Goal: Information Seeking & Learning: Learn about a topic

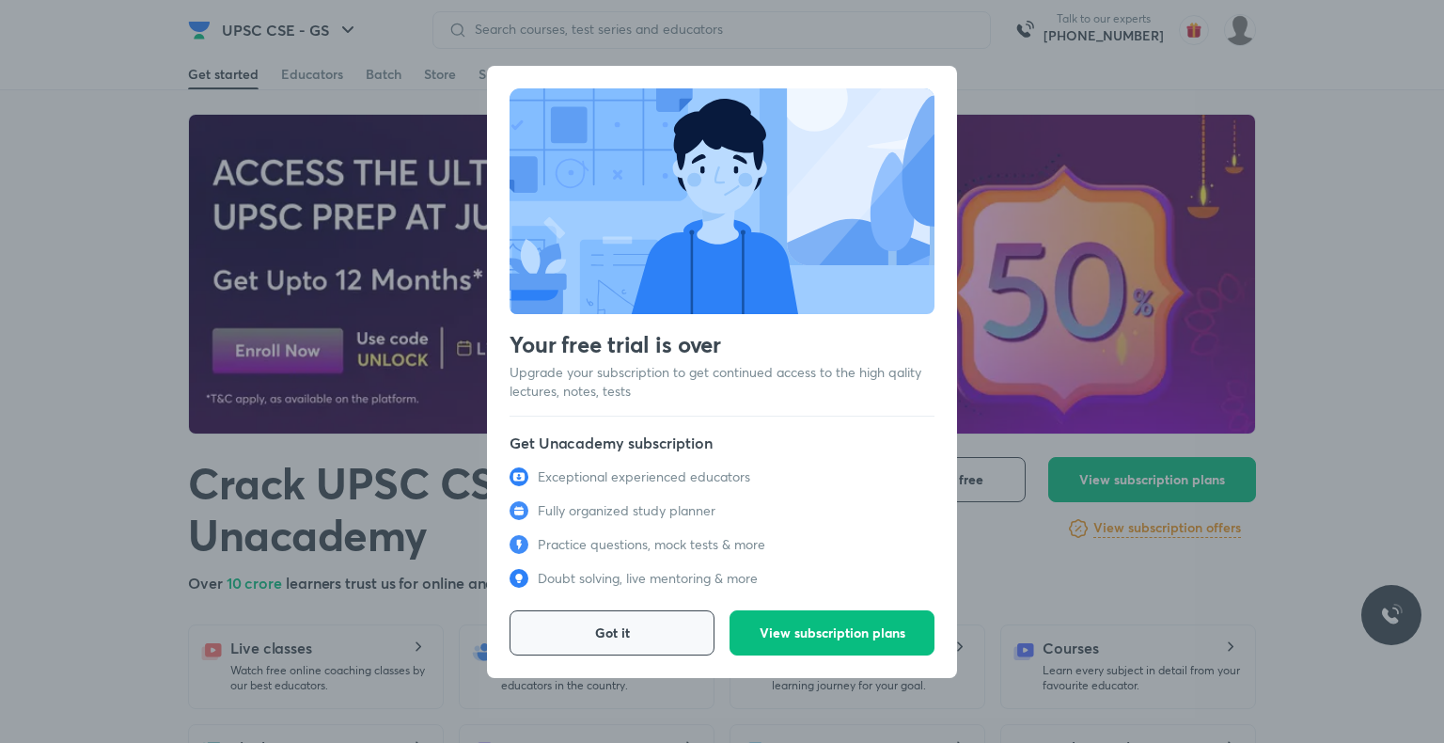
click at [610, 623] on span "Got it" at bounding box center [612, 632] width 35 height 19
click at [604, 624] on span "Got it" at bounding box center [612, 632] width 35 height 19
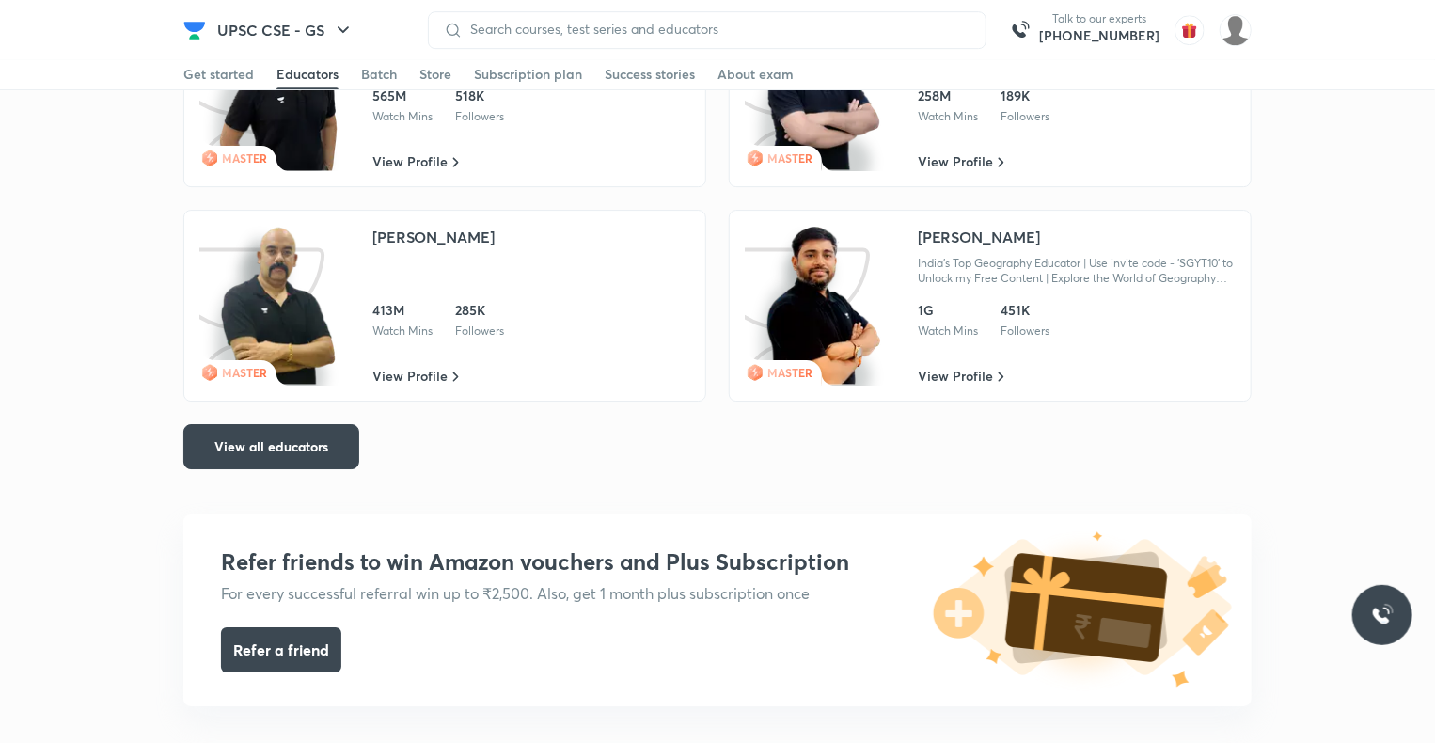
scroll to position [2820, 0]
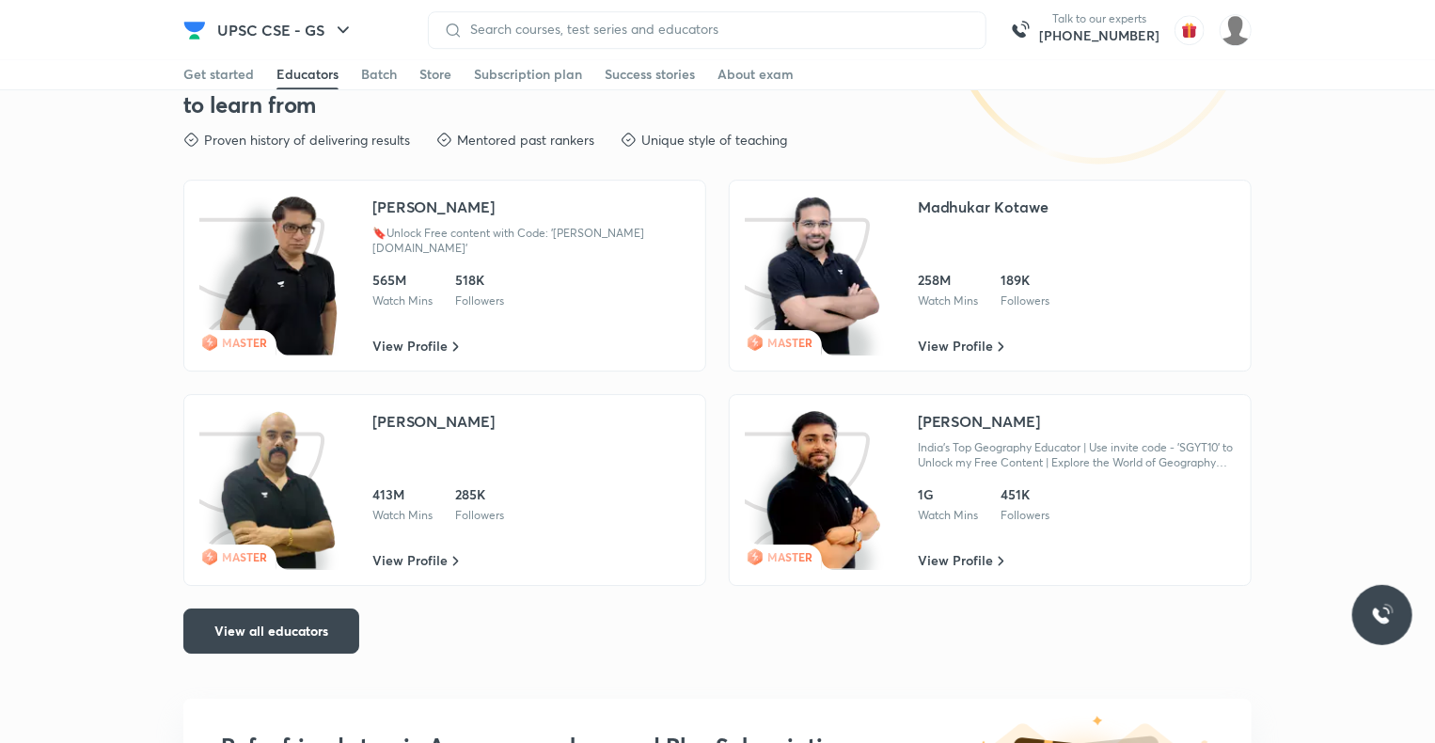
click at [818, 499] on img at bounding box center [823, 490] width 120 height 160
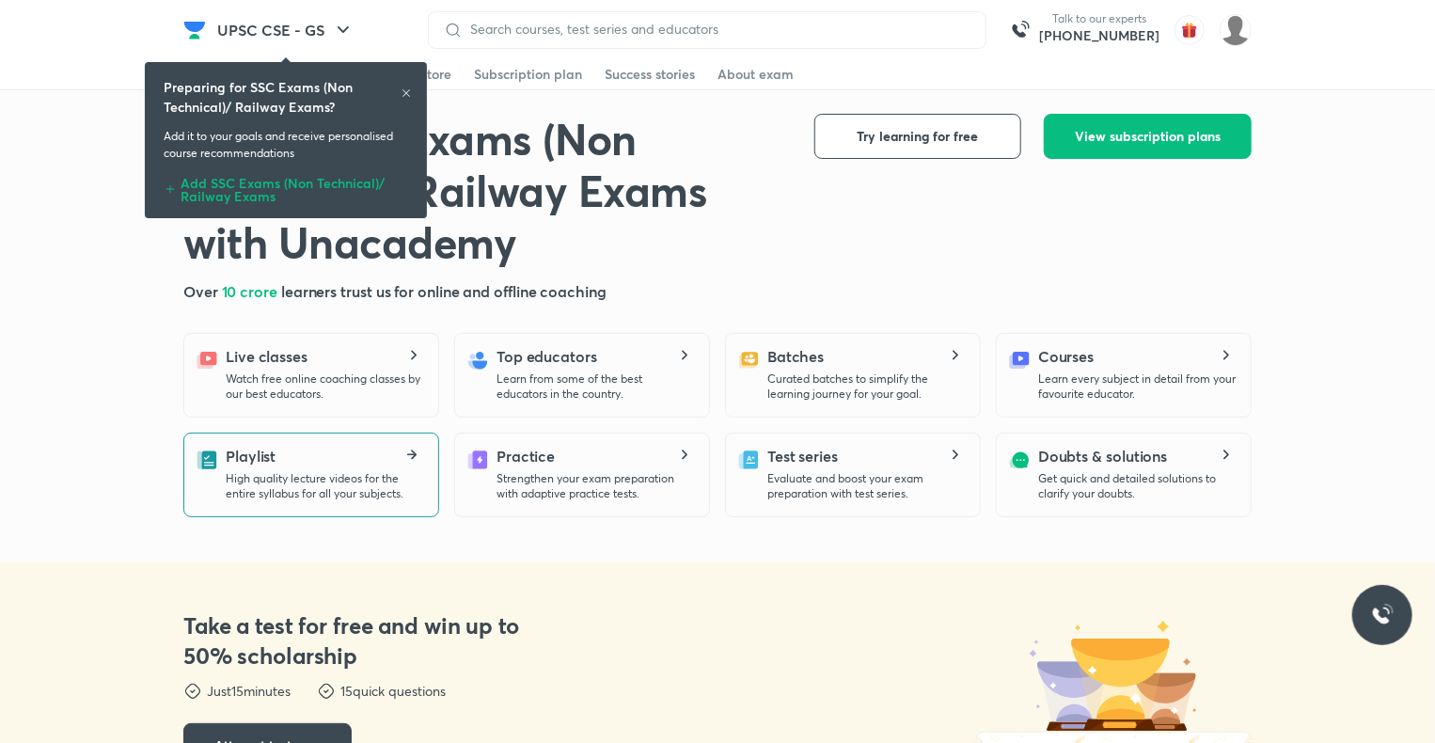
drag, startPoint x: 0, startPoint y: 0, endPoint x: 384, endPoint y: 455, distance: 595.1
click at [384, 455] on div "Playlist High quality lecture videos for the entire syllabus for all your subje…" at bounding box center [324, 473] width 197 height 56
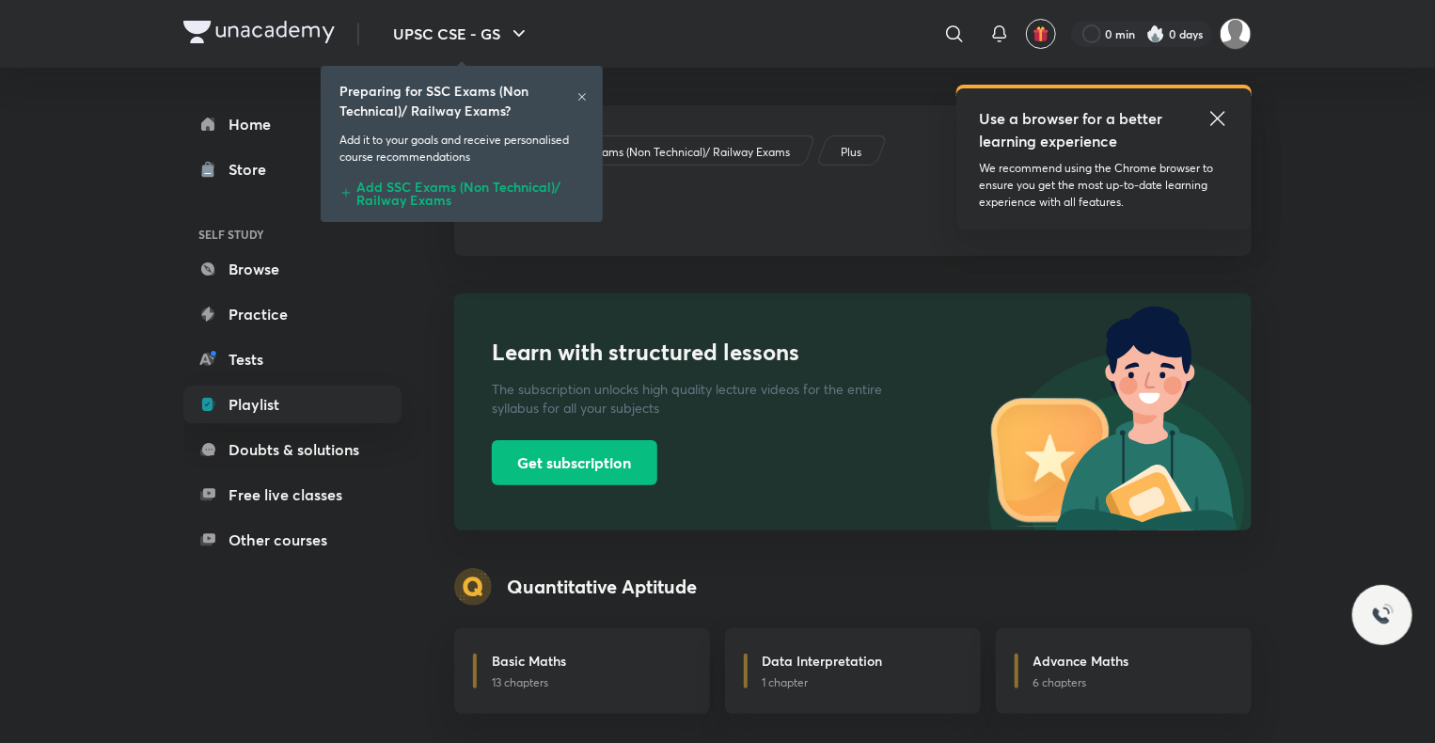
click at [579, 95] on icon at bounding box center [582, 97] width 8 height 8
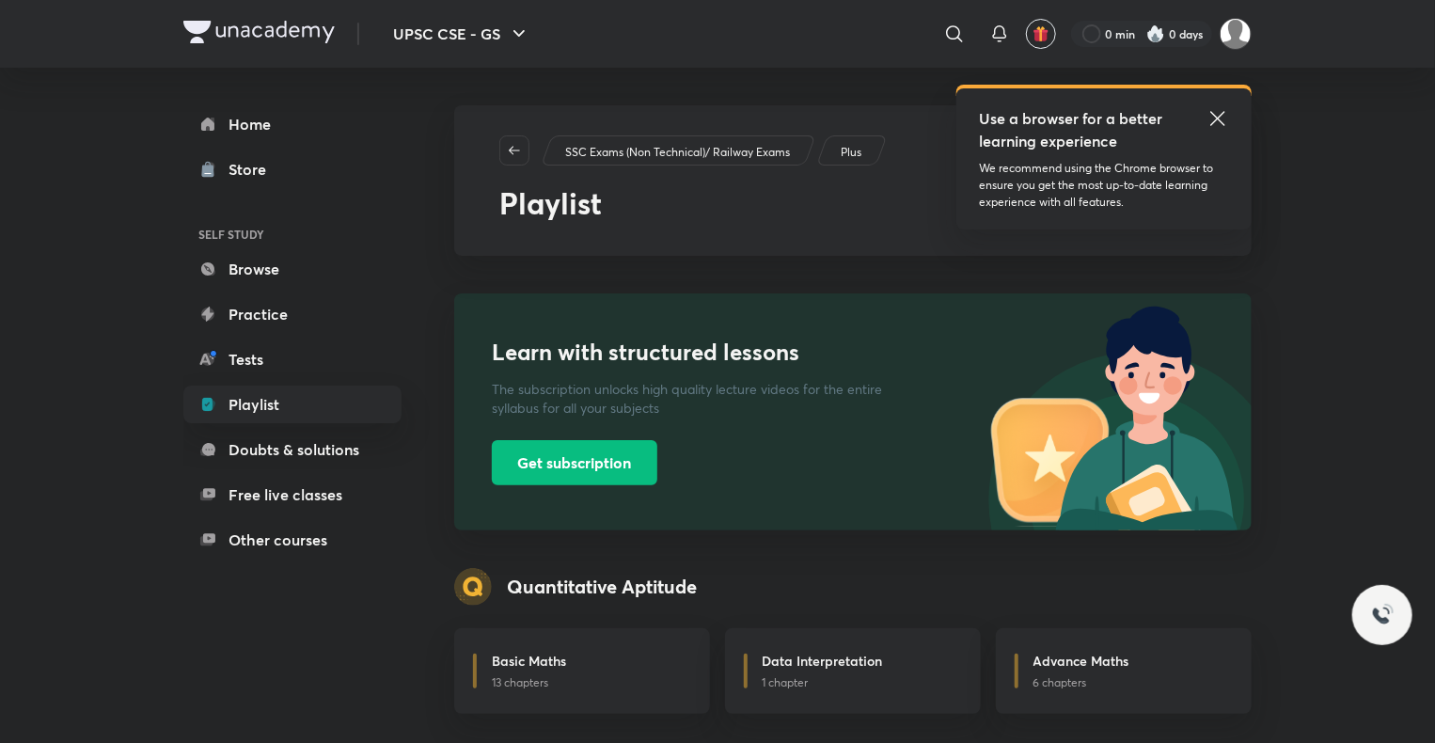
click at [1223, 111] on icon at bounding box center [1217, 118] width 23 height 23
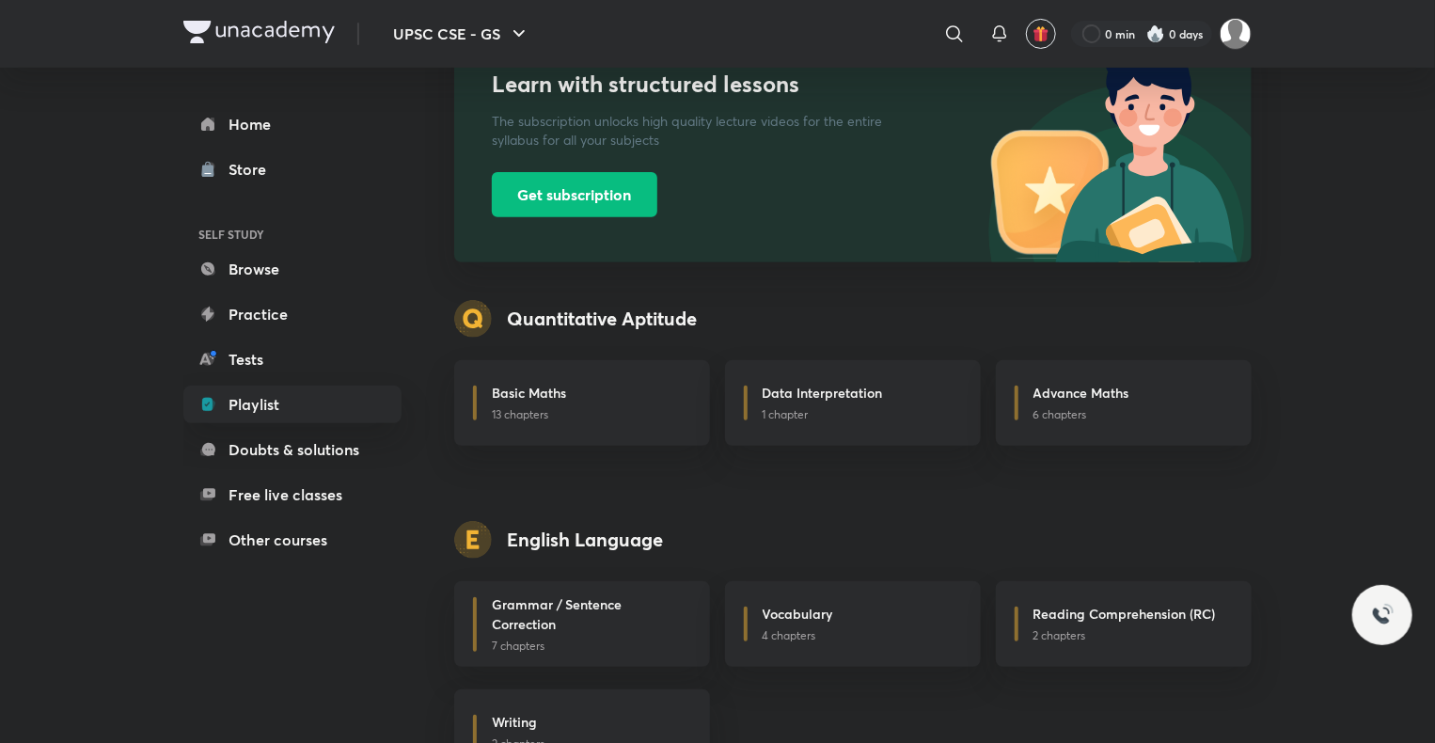
scroll to position [376, 0]
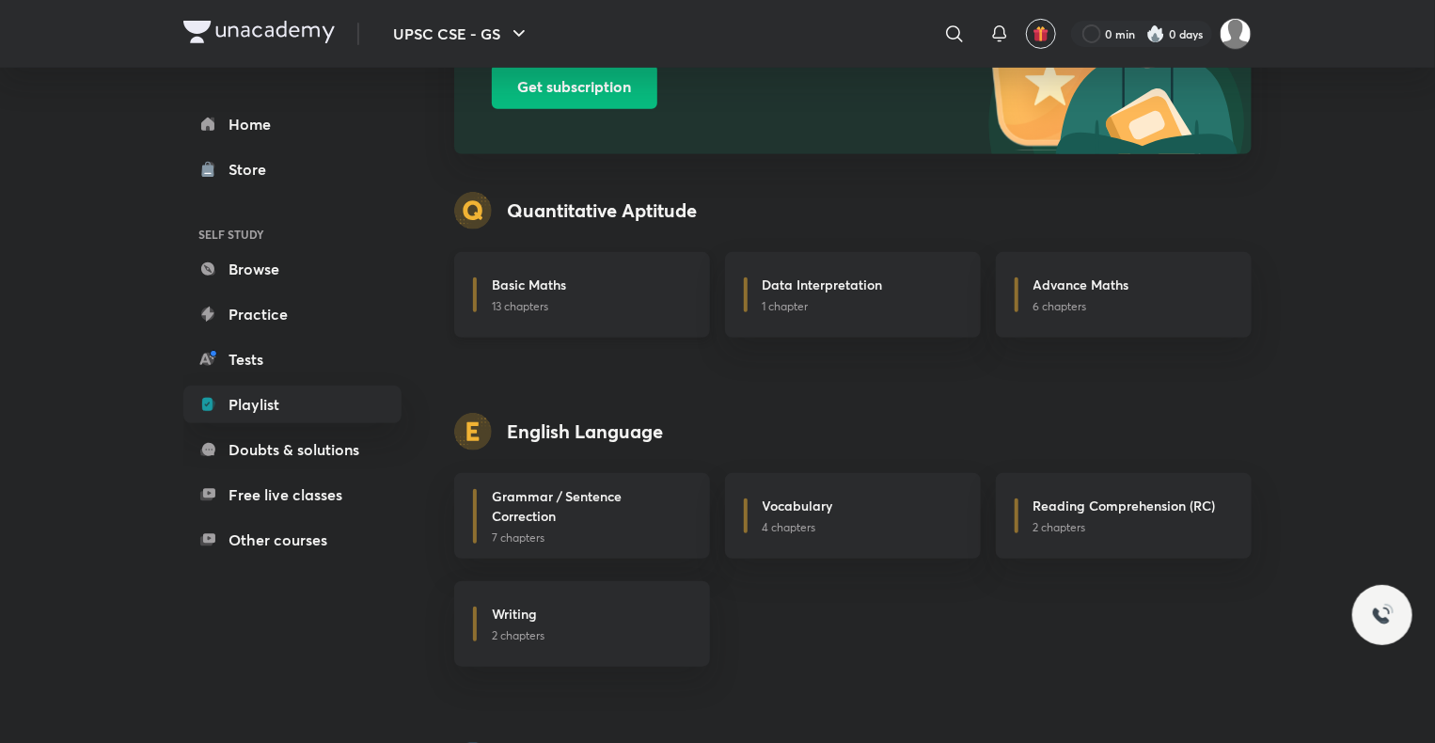
click at [605, 304] on p "13 chapters" at bounding box center [590, 306] width 196 height 17
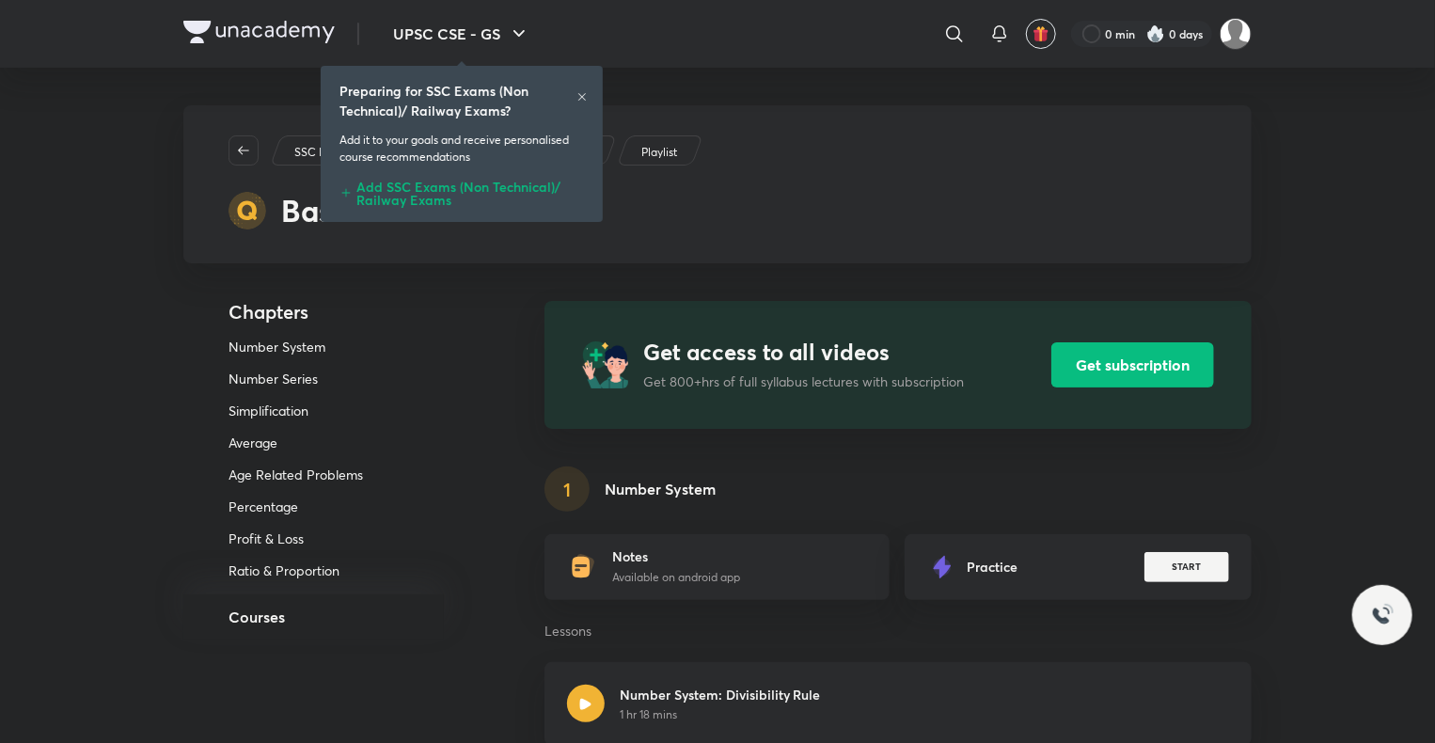
click at [578, 110] on div "Preparing for SSC Exams (Non Technical)/ Railway Exams?" at bounding box center [461, 100] width 244 height 39
click at [571, 94] on h6 "Preparing for SSC Exams (Non Technical)/ Railway Exams?" at bounding box center [457, 100] width 237 height 39
click at [571, 85] on h6 "Preparing for SSC Exams (Non Technical)/ Railway Exams?" at bounding box center [457, 100] width 237 height 39
drag, startPoint x: 576, startPoint y: 95, endPoint x: 584, endPoint y: 86, distance: 11.3
click at [583, 88] on div "Preparing for SSC Exams (Non Technical)/ Railway Exams?" at bounding box center [461, 100] width 244 height 39
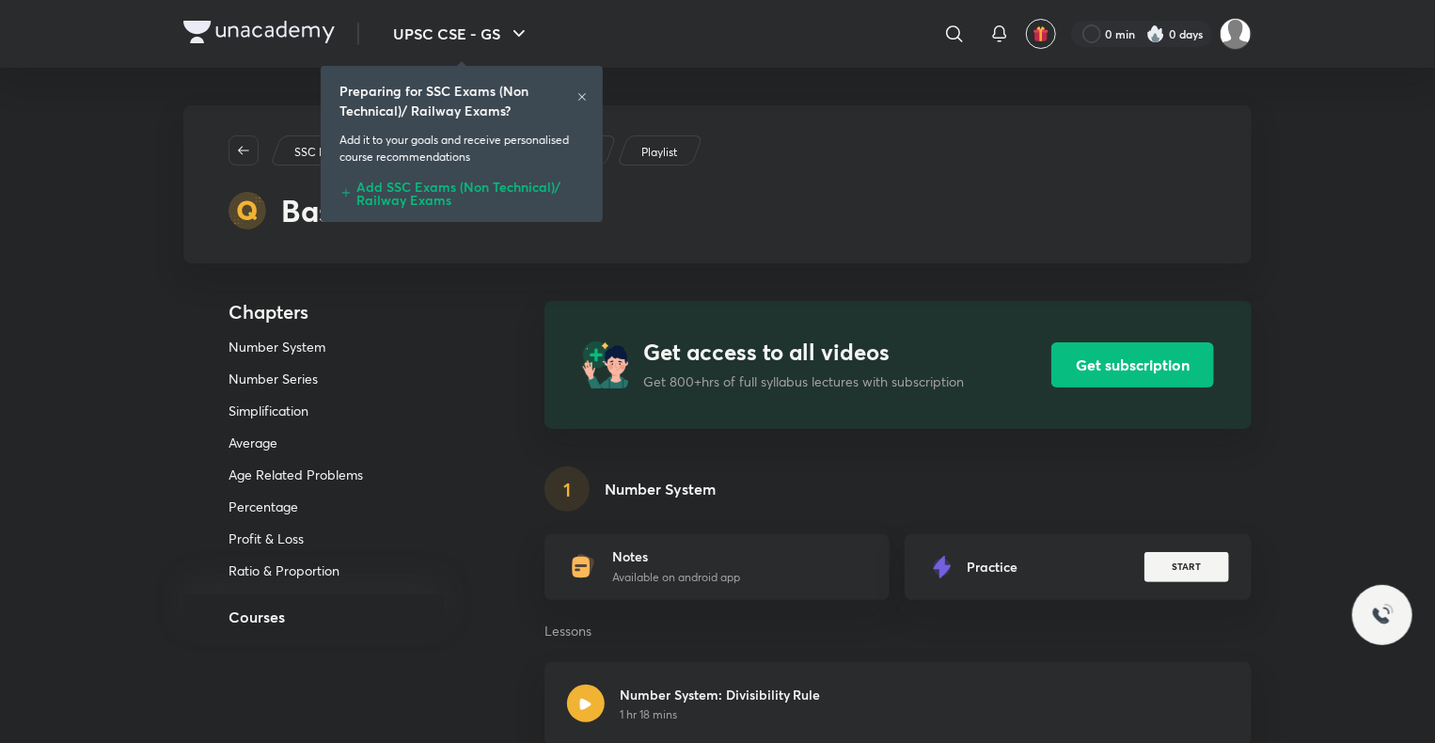
click at [584, 85] on div "Preparing for SSC Exams (Non Technical)/ Railway Exams? Add it to your goals an…" at bounding box center [461, 144] width 267 height 149
click at [587, 86] on div "Preparing for SSC Exams (Non Technical)/ Railway Exams? Add it to your goals an…" at bounding box center [461, 144] width 267 height 149
click at [583, 93] on div "Preparing for SSC Exams (Non Technical)/ Railway Exams? Add it to your goals an…" at bounding box center [461, 144] width 267 height 149
click at [583, 90] on div "Preparing for SSC Exams (Non Technical)/ Railway Exams?" at bounding box center [461, 100] width 244 height 39
click at [580, 96] on icon at bounding box center [582, 97] width 8 height 8
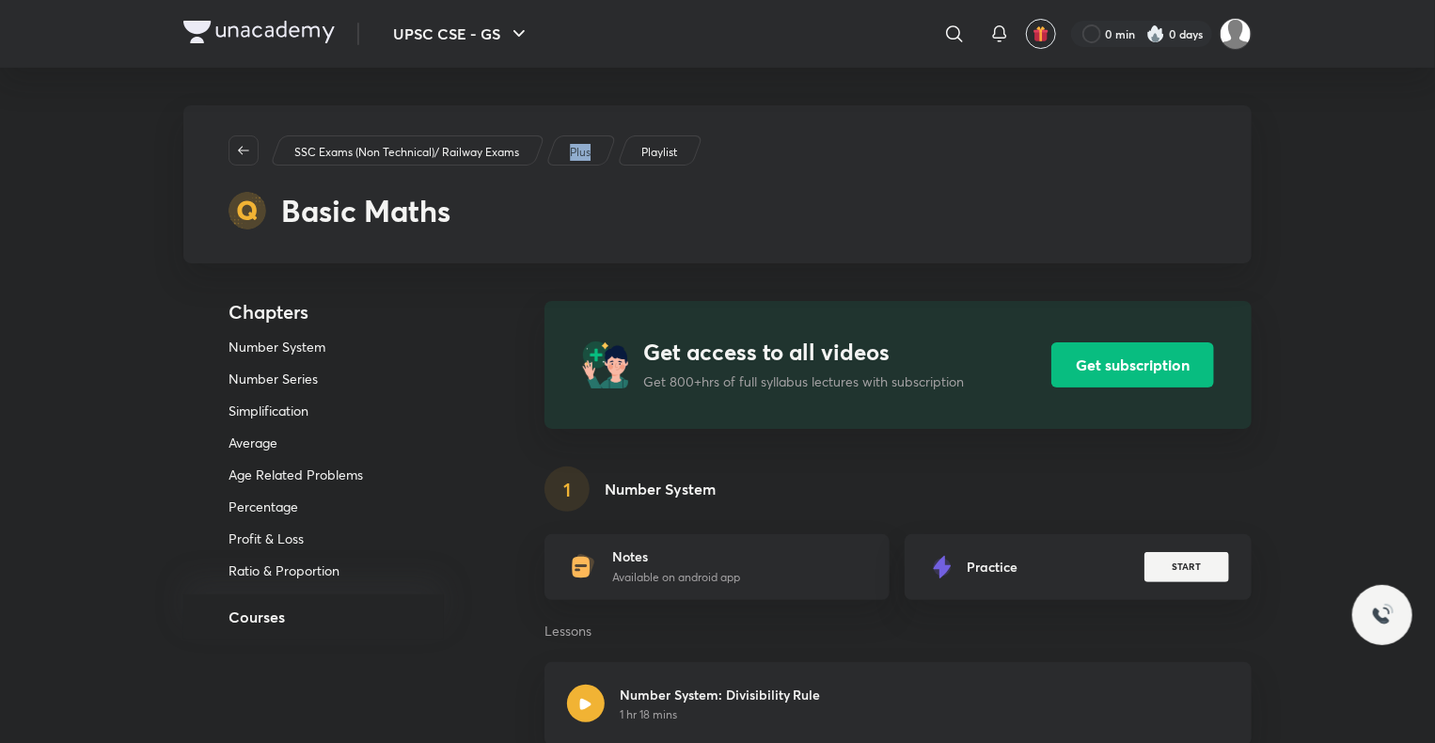
click at [254, 139] on button "button" at bounding box center [243, 150] width 30 height 30
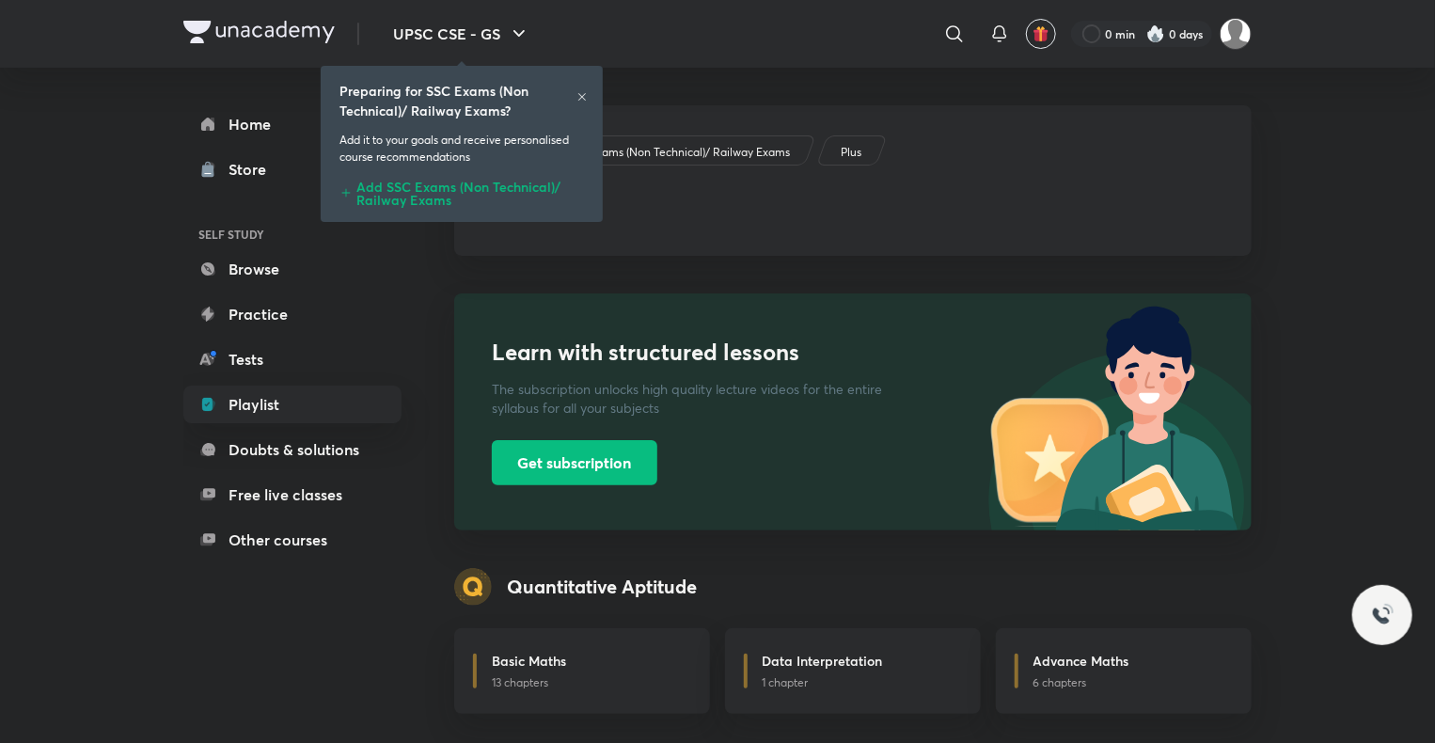
click at [252, 156] on link "Store" at bounding box center [292, 169] width 218 height 38
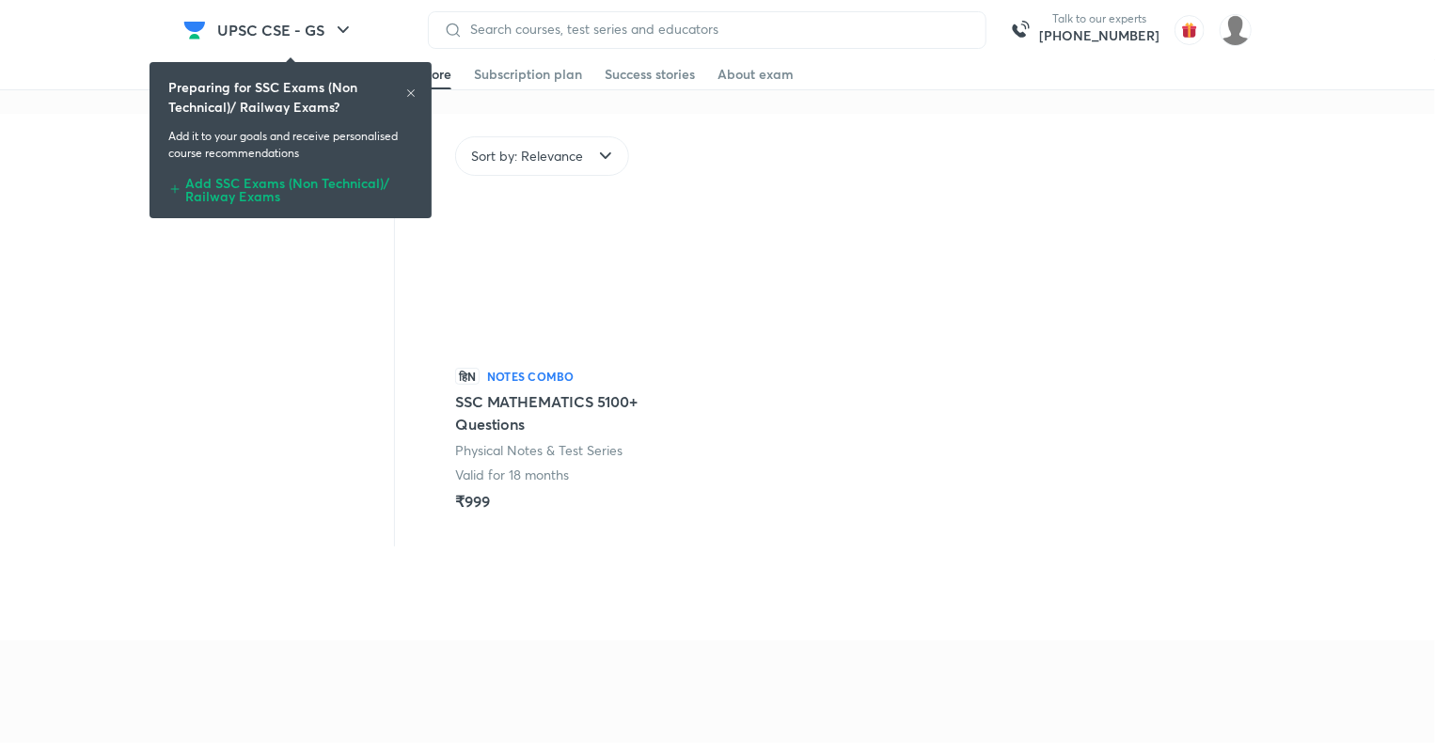
click at [415, 85] on div "Preparing for SSC Exams (Non Technical)/ Railway Exams? Add it to your goals an…" at bounding box center [290, 140] width 267 height 149
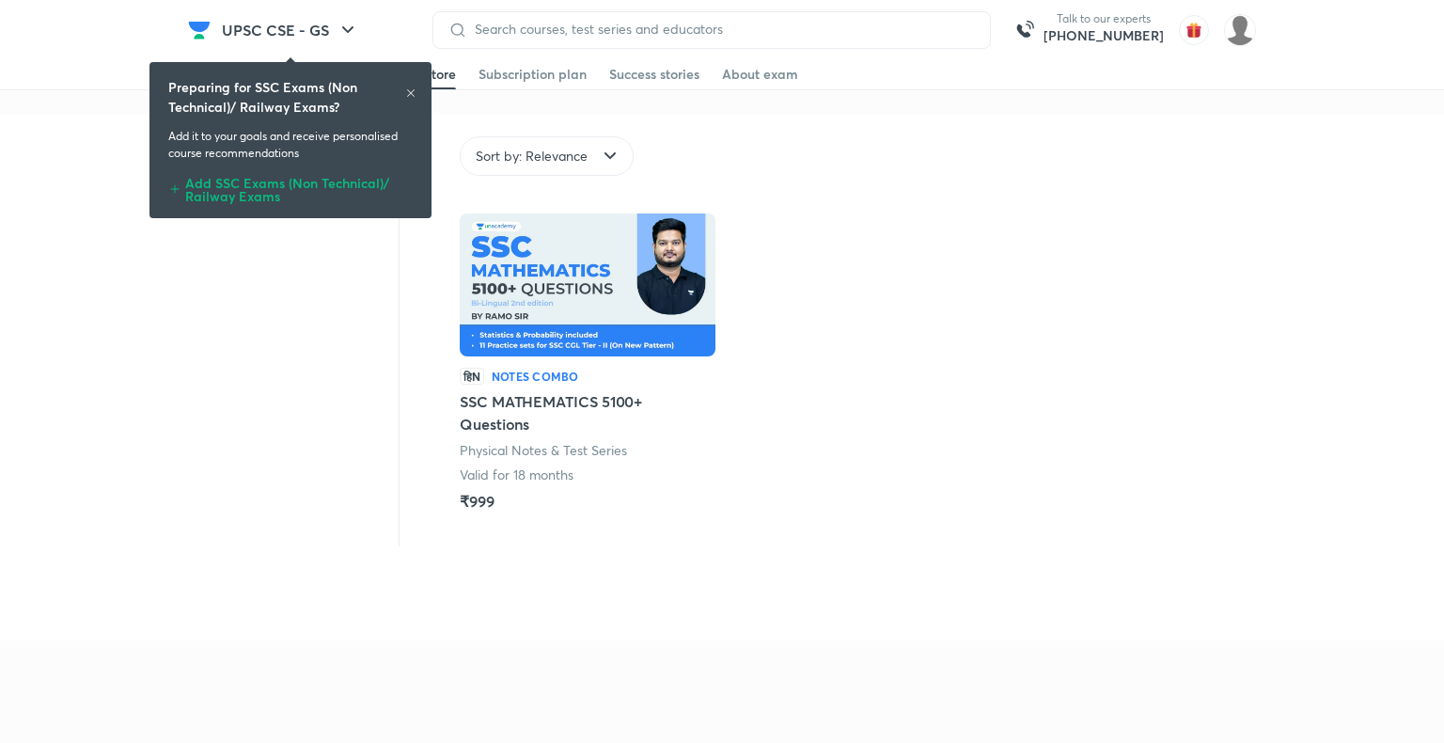
click at [409, 88] on div "Preparing for SSC Exams (Non Technical)/ Railway Exams?" at bounding box center [290, 96] width 244 height 39
click at [406, 96] on icon at bounding box center [410, 92] width 11 height 11
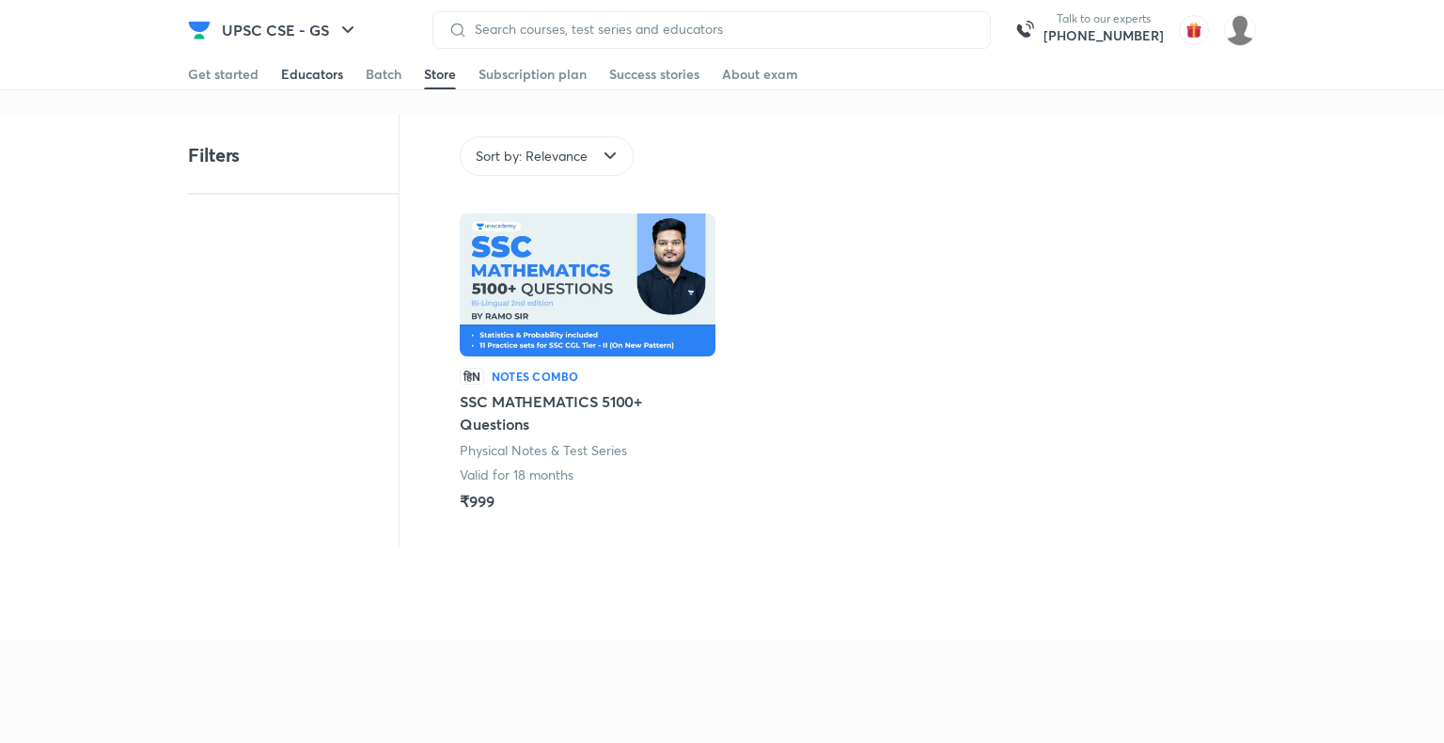
click at [312, 71] on div "Educators" at bounding box center [312, 74] width 62 height 19
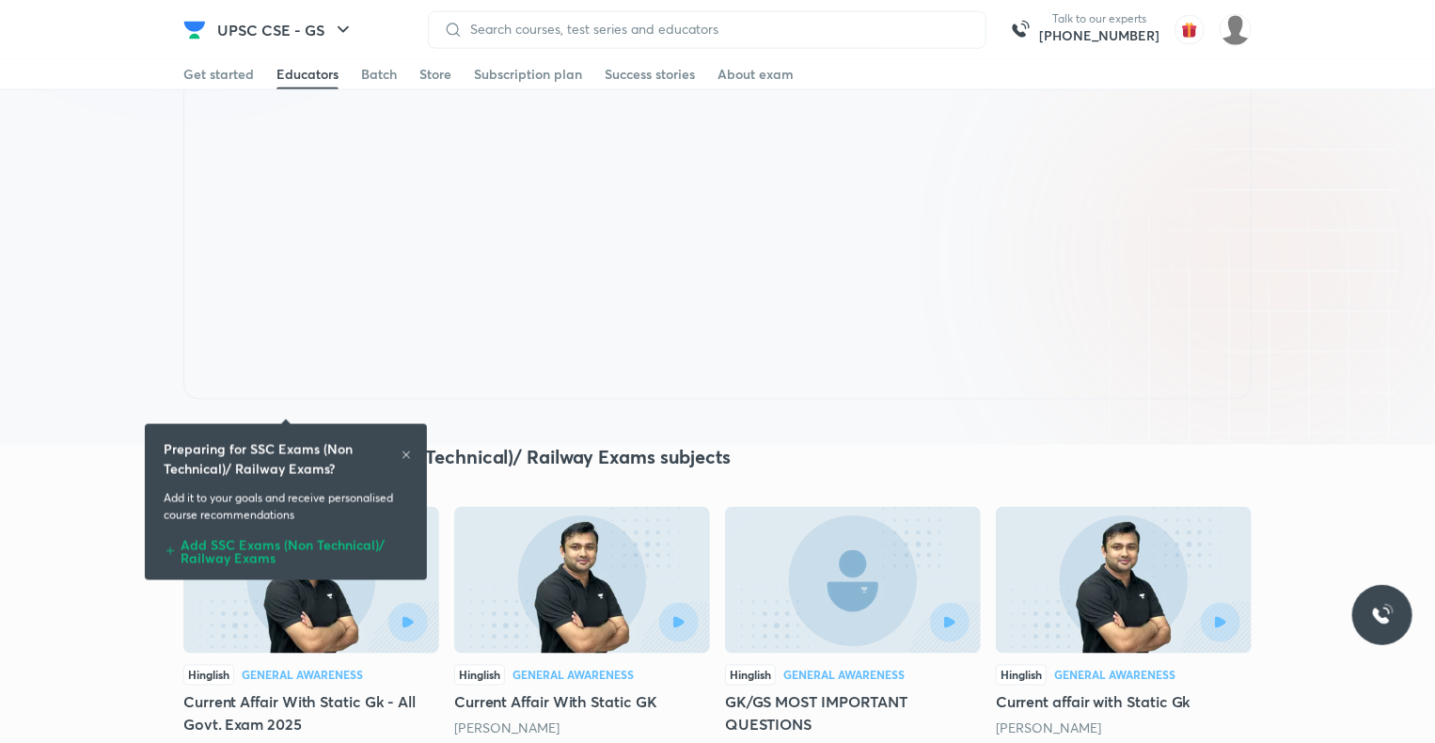
scroll to position [1097, 0]
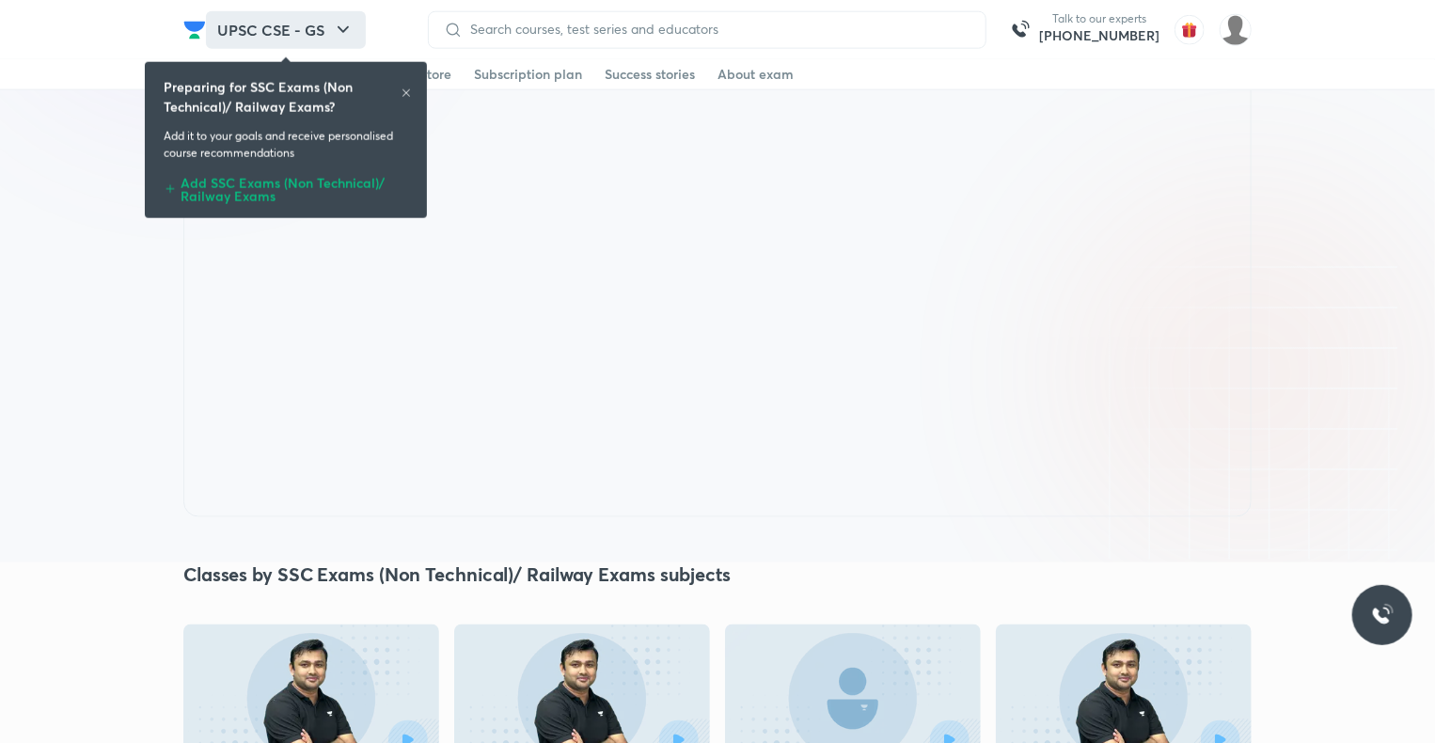
click at [280, 23] on button "UPSC CSE - GS" at bounding box center [286, 30] width 160 height 38
click at [320, 189] on div "Add SSC Exams (Non Technical)/ Railway Exams" at bounding box center [286, 186] width 244 height 34
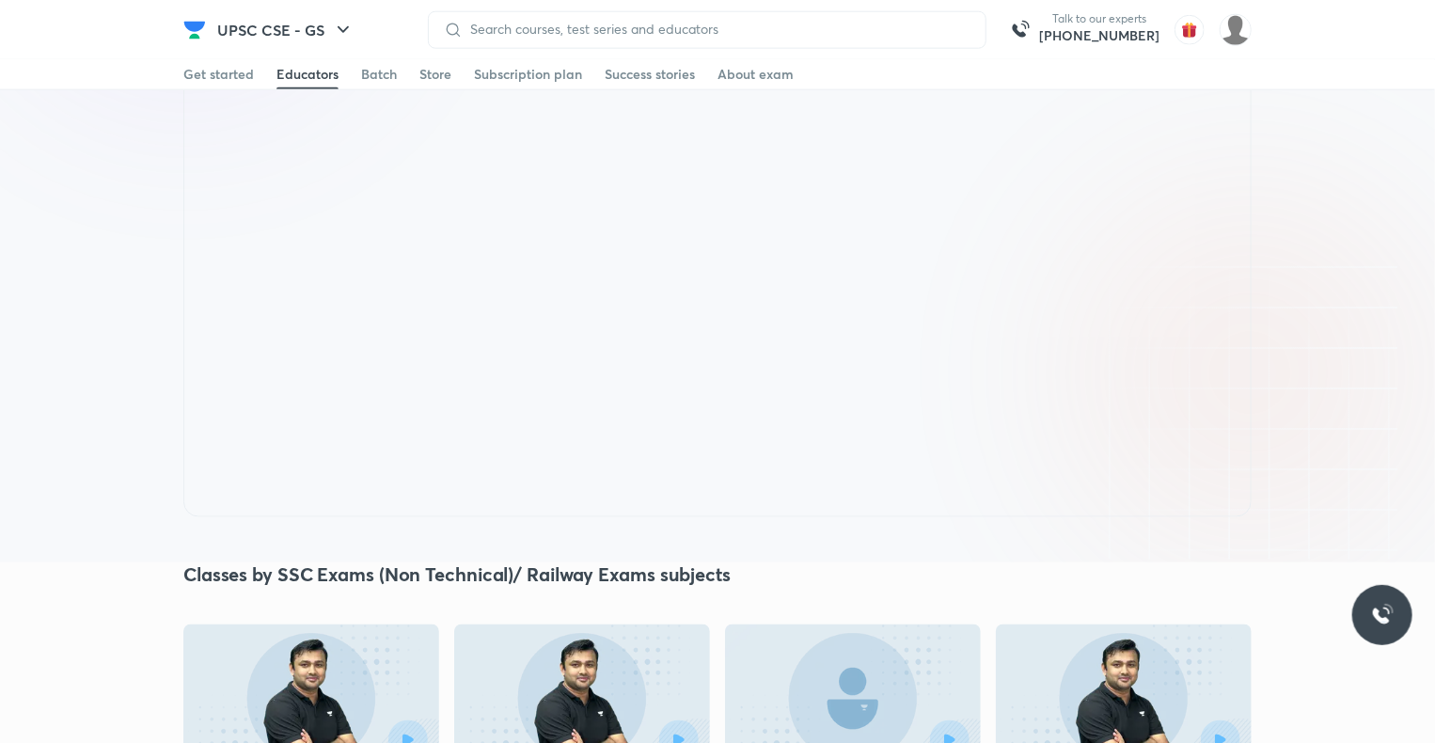
click at [263, 75] on div "Get started Educators Batch Store Subscription plan Success stories About exam" at bounding box center [717, 74] width 1068 height 30
click at [238, 73] on div "Get started" at bounding box center [218, 74] width 71 height 19
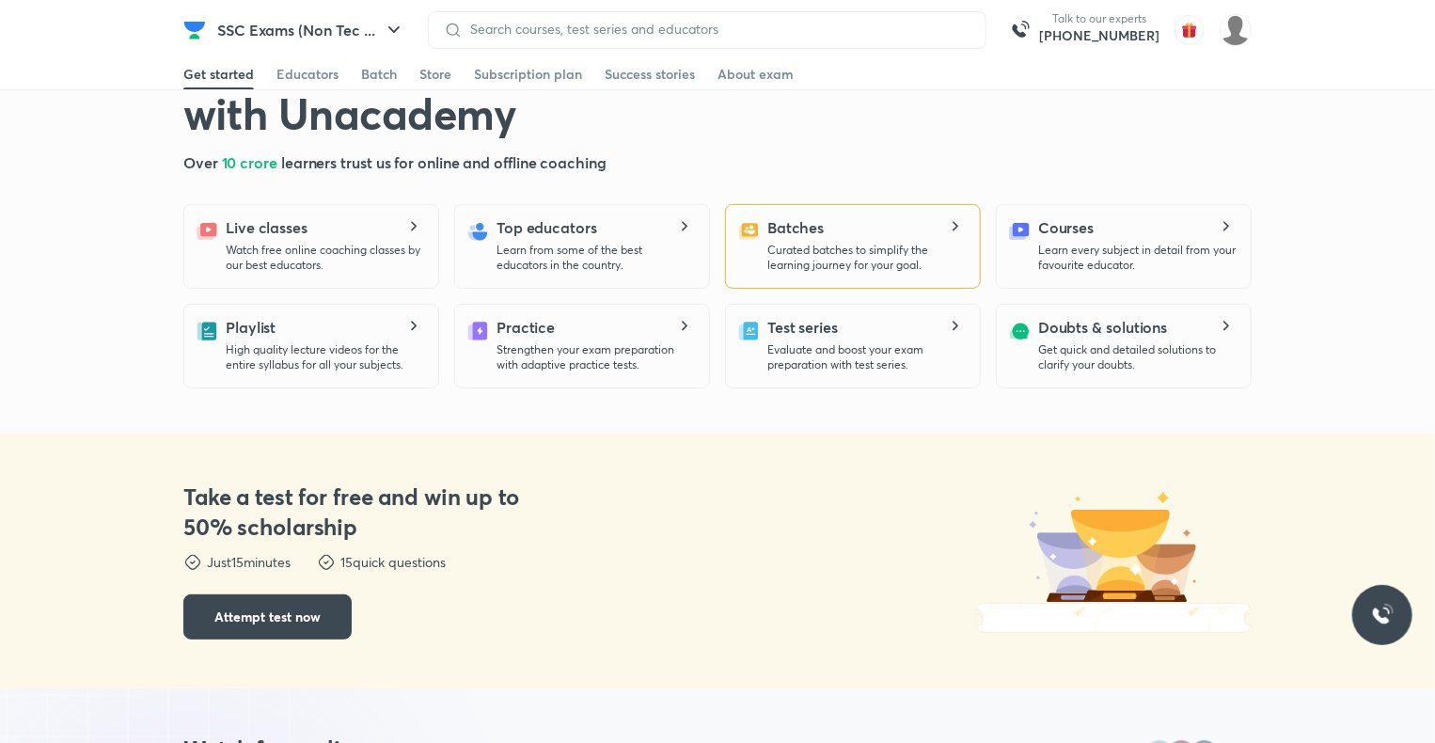
scroll to position [0, 0]
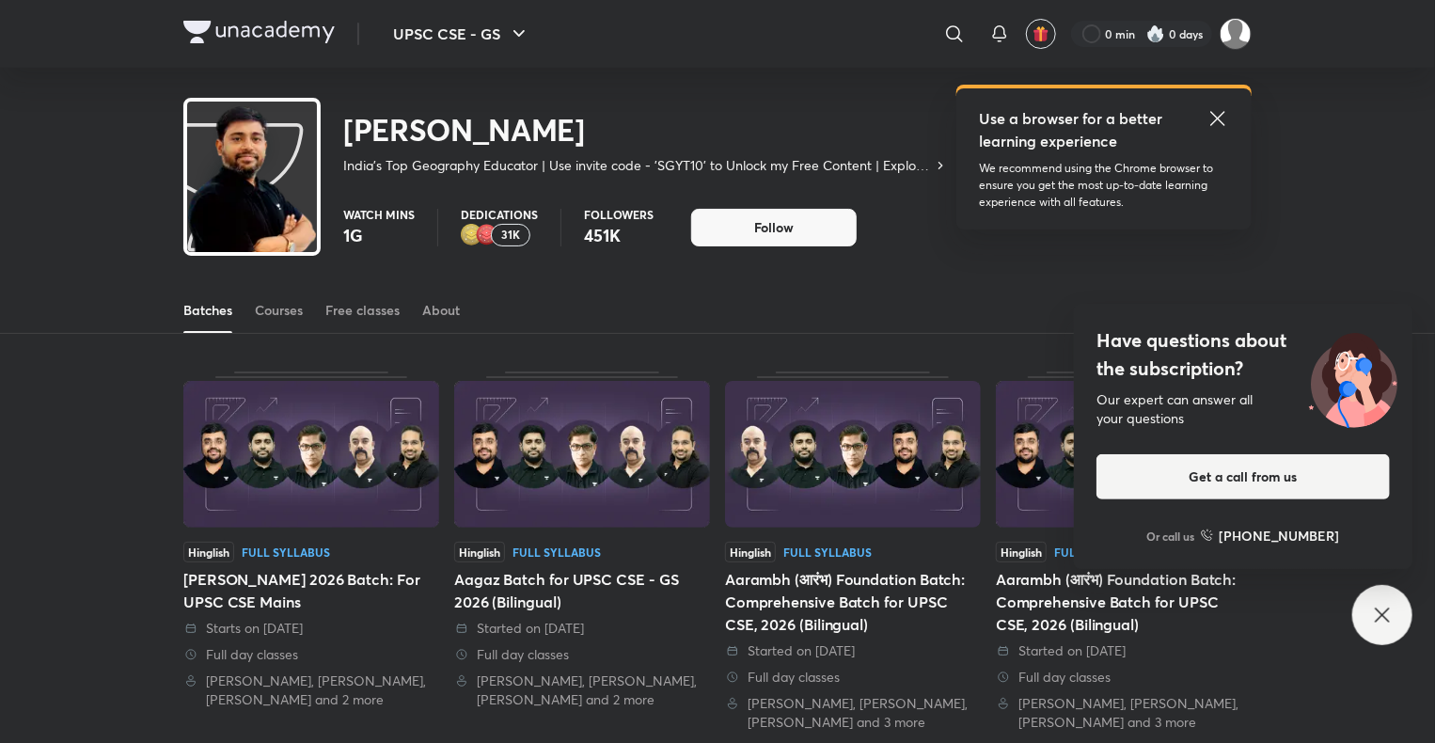
drag, startPoint x: 1381, startPoint y: 40, endPoint x: 1352, endPoint y: 69, distance: 40.6
drag, startPoint x: 1352, startPoint y: 69, endPoint x: 739, endPoint y: 210, distance: 628.9
click at [739, 210] on button "Follow" at bounding box center [773, 228] width 165 height 38
click at [296, 317] on div "Courses" at bounding box center [279, 310] width 48 height 19
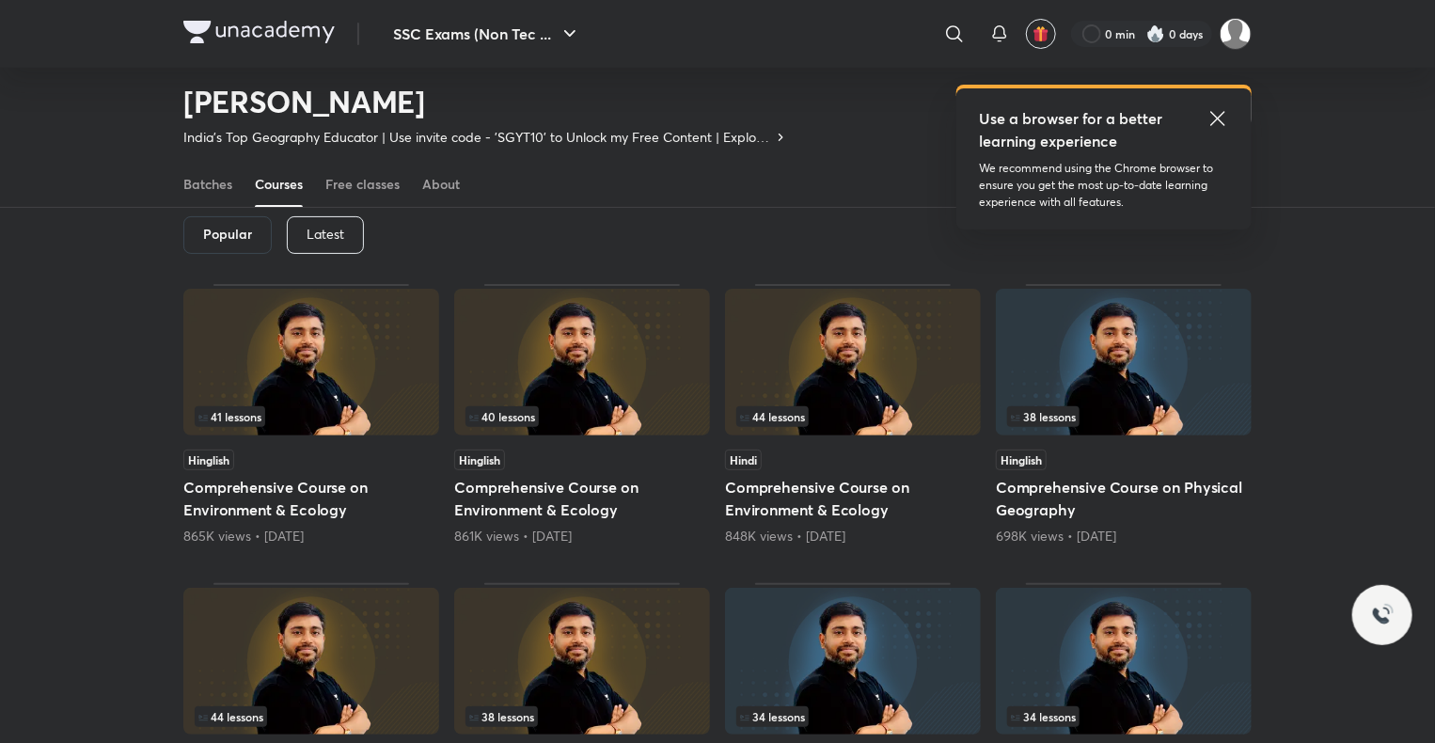
scroll to position [81, 0]
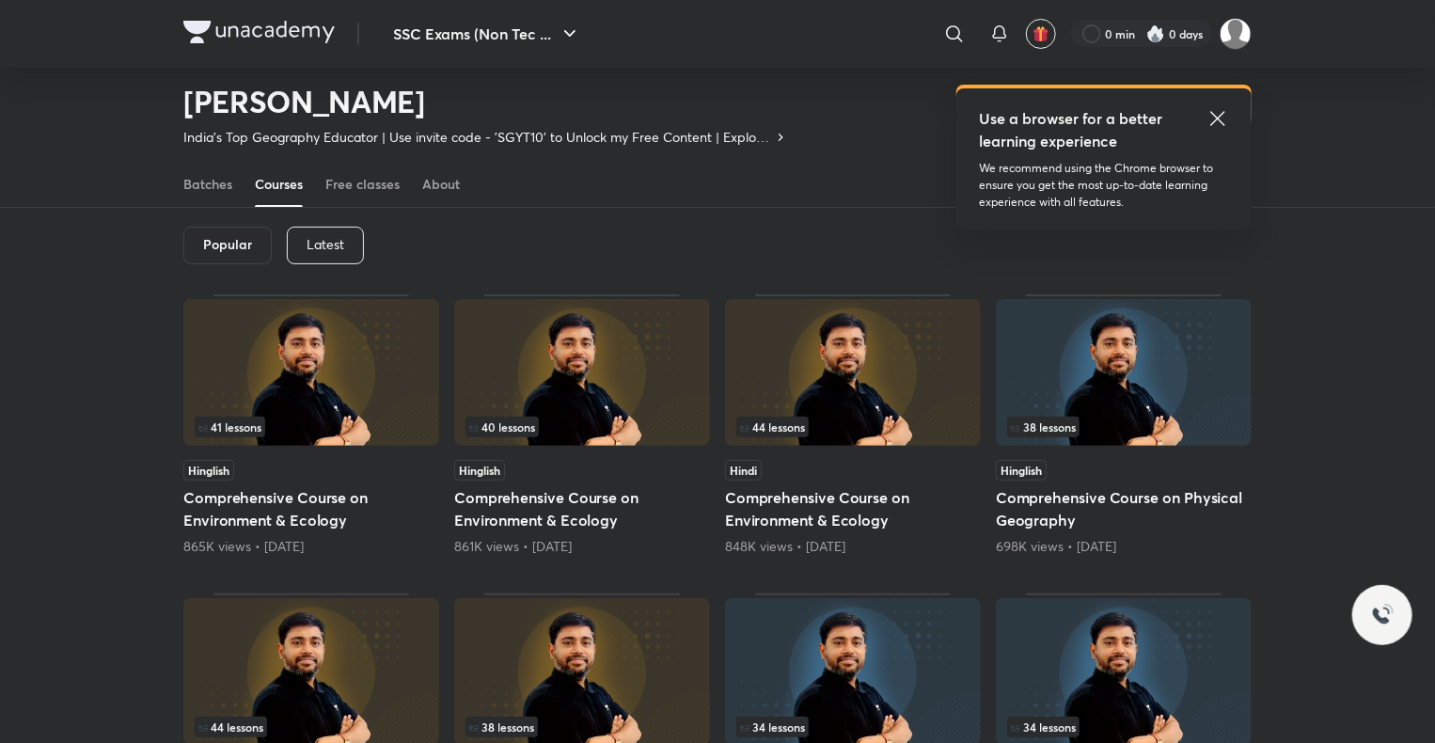
click at [293, 382] on img at bounding box center [311, 372] width 256 height 147
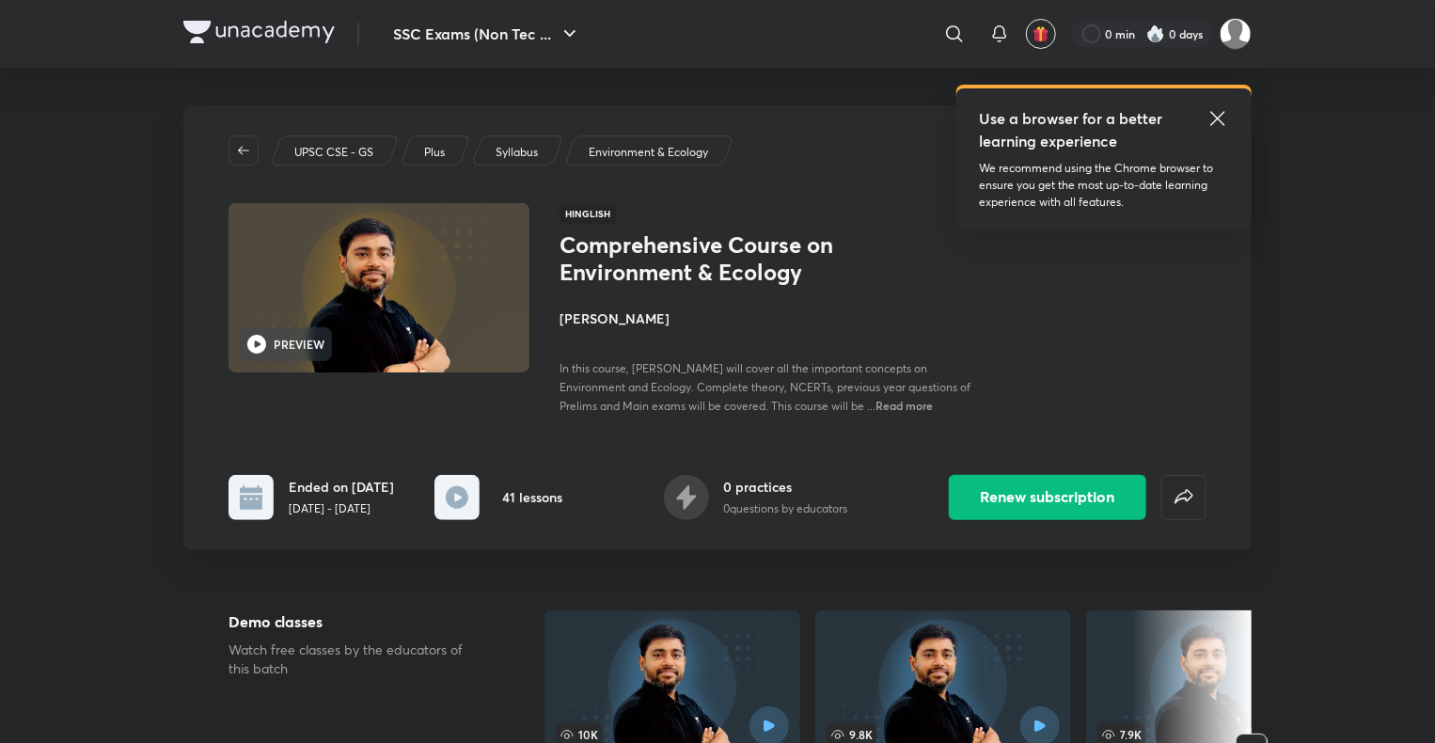
click at [494, 489] on div "41 lessons" at bounding box center [498, 497] width 128 height 45
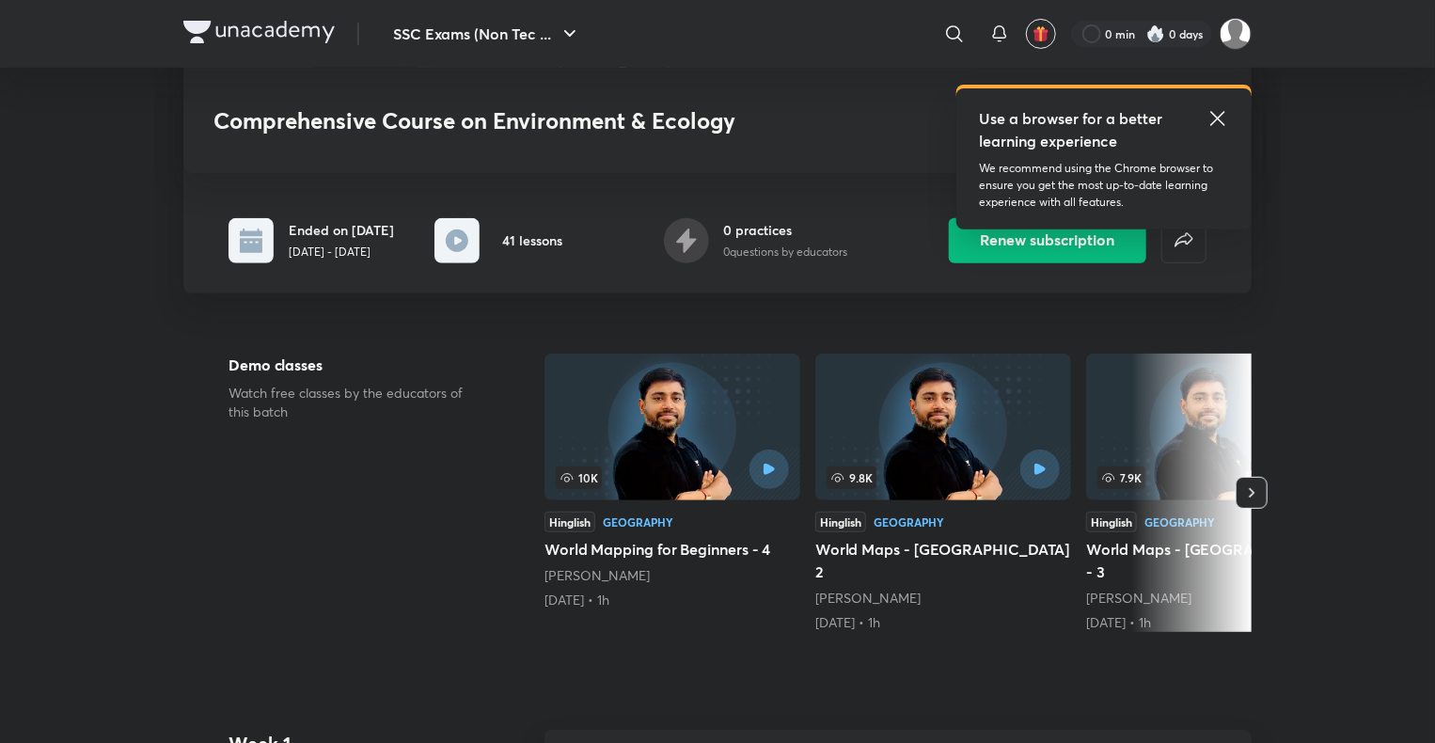
scroll to position [470, 0]
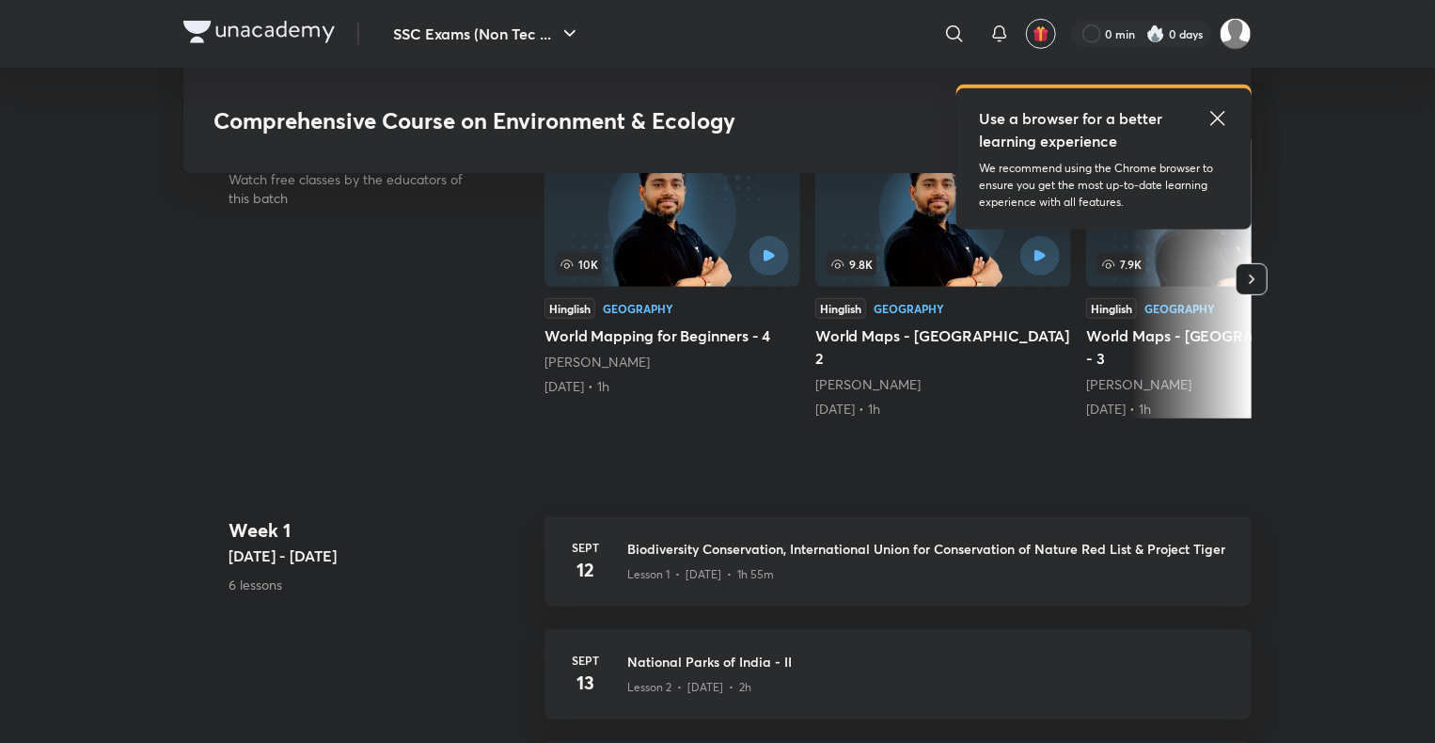
click at [1265, 276] on button "button" at bounding box center [1251, 279] width 32 height 32
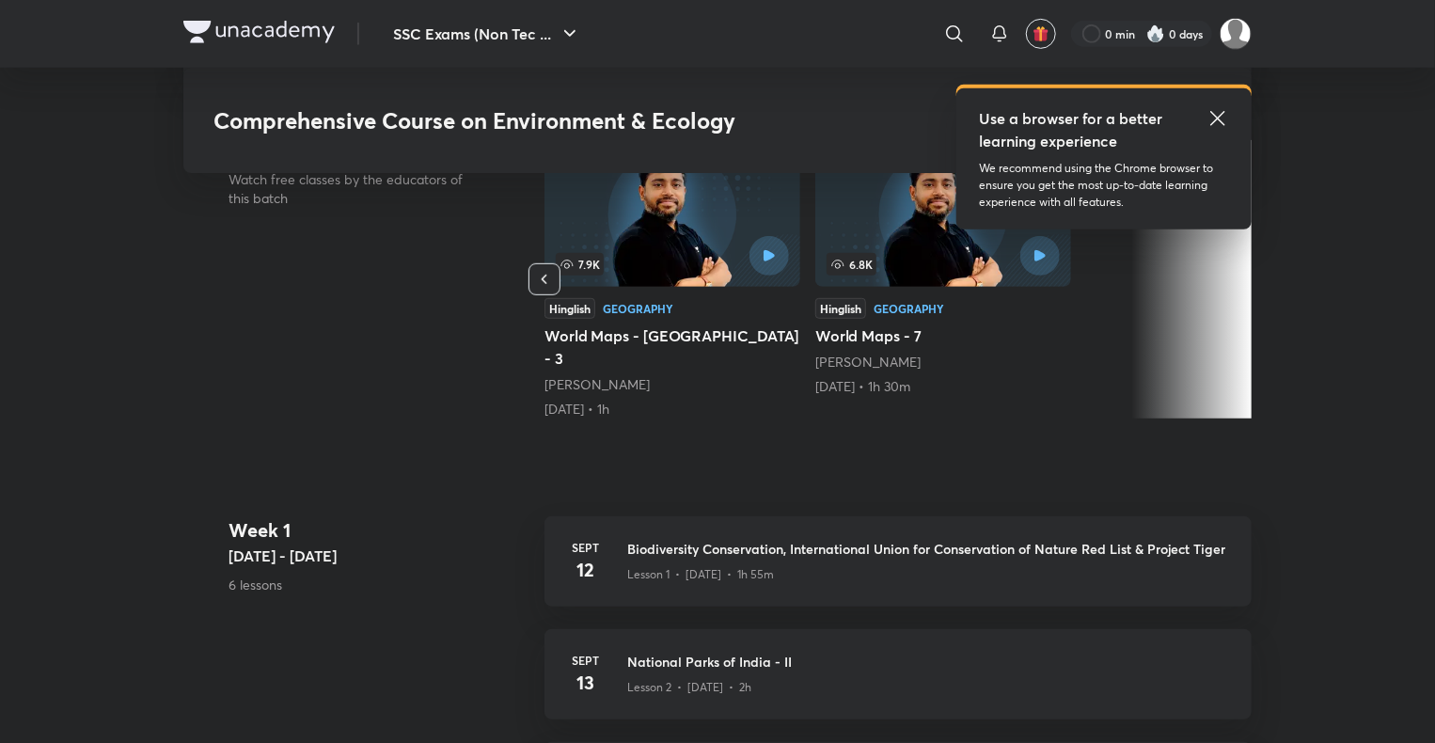
drag, startPoint x: 1034, startPoint y: 291, endPoint x: 594, endPoint y: 276, distance: 440.2
drag, startPoint x: 594, startPoint y: 276, endPoint x: 552, endPoint y: 276, distance: 42.3
click at [552, 276] on button "button" at bounding box center [544, 279] width 32 height 32
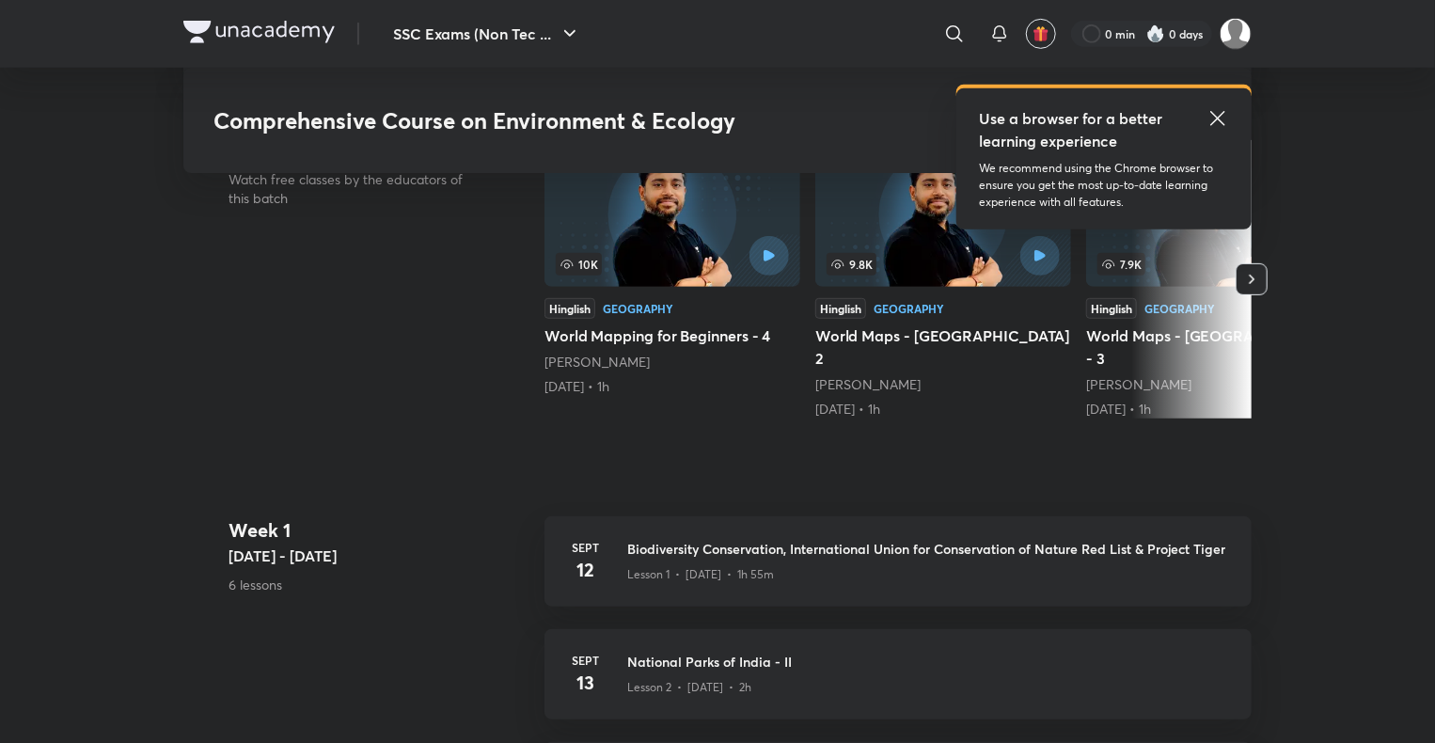
click at [550, 276] on img at bounding box center [672, 213] width 256 height 147
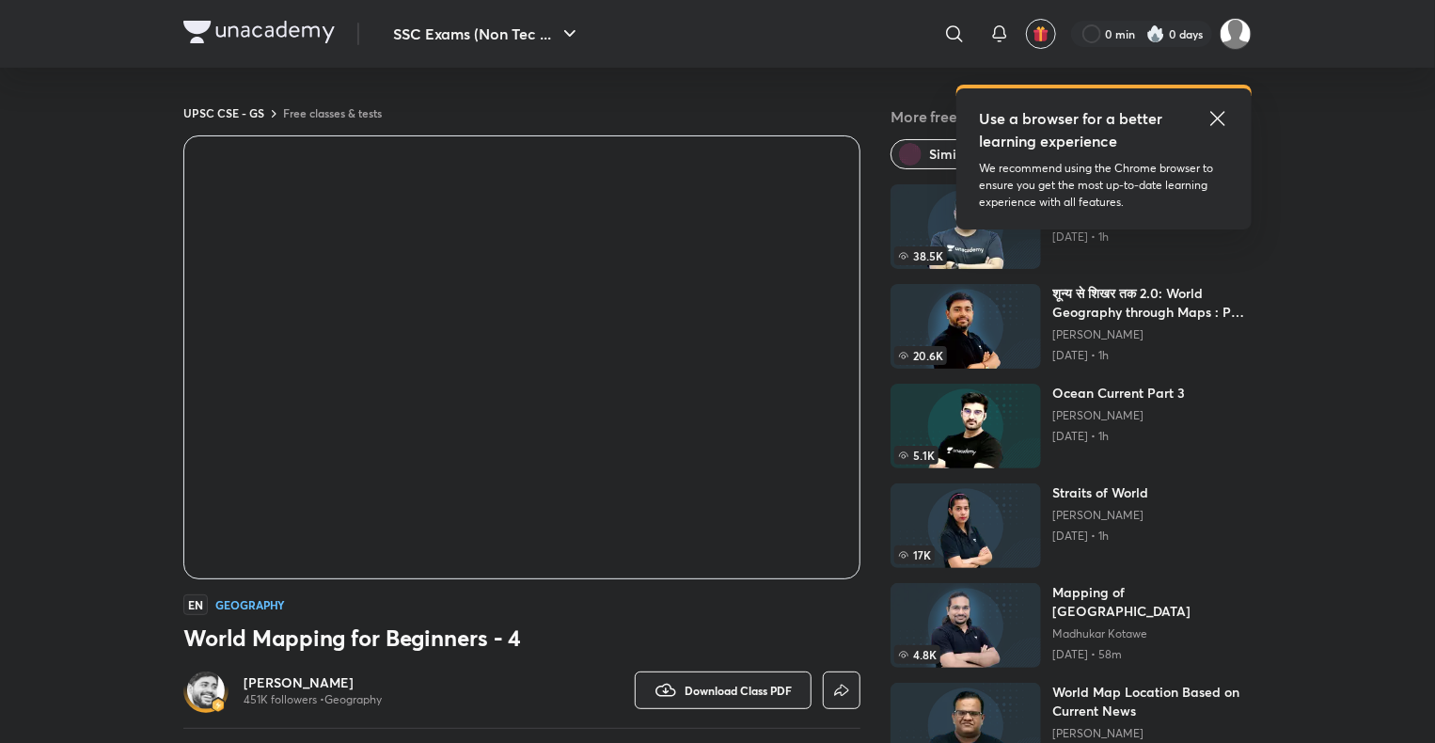
click at [1233, 115] on div "Use a browser for a better learning experience We recommend using the Chrome br…" at bounding box center [1103, 158] width 295 height 141
click at [1216, 118] on icon at bounding box center [1217, 118] width 14 height 14
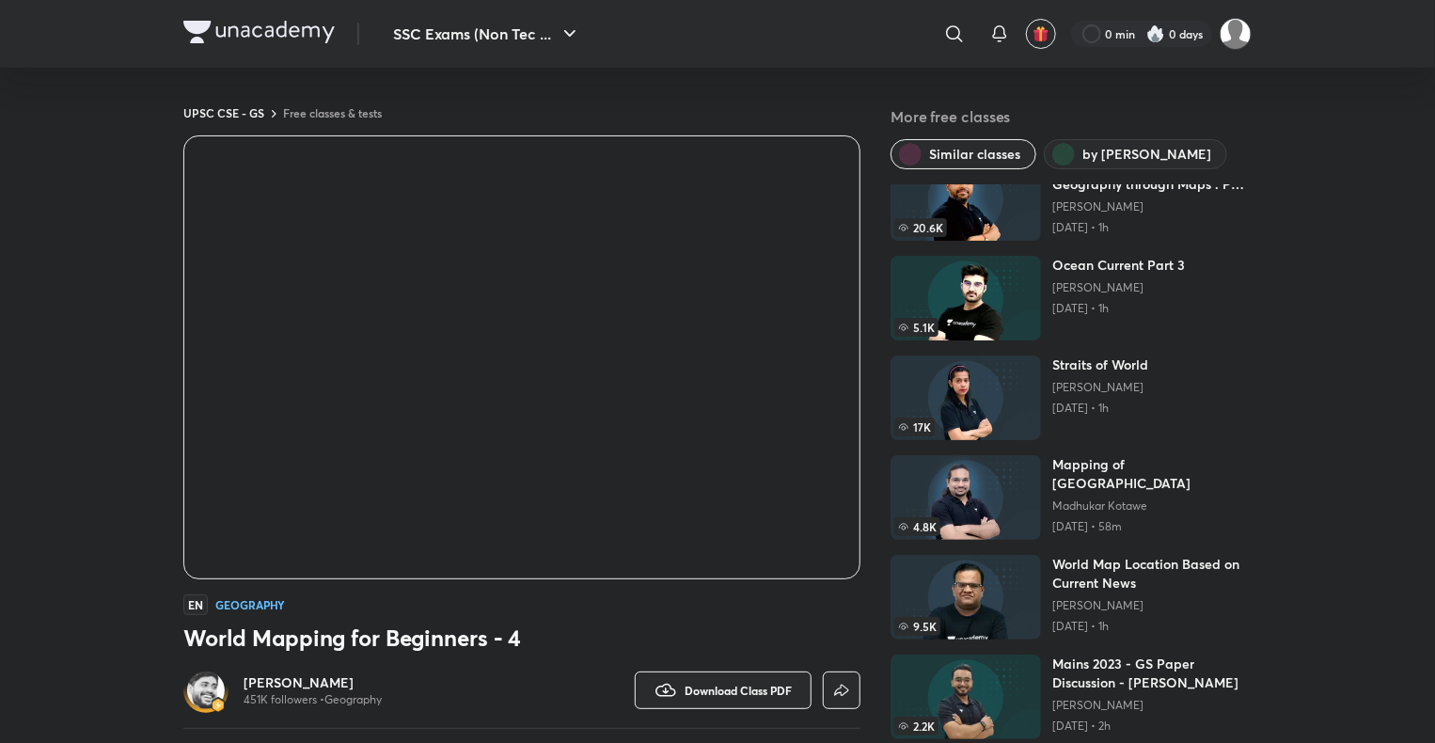
scroll to position [25, 0]
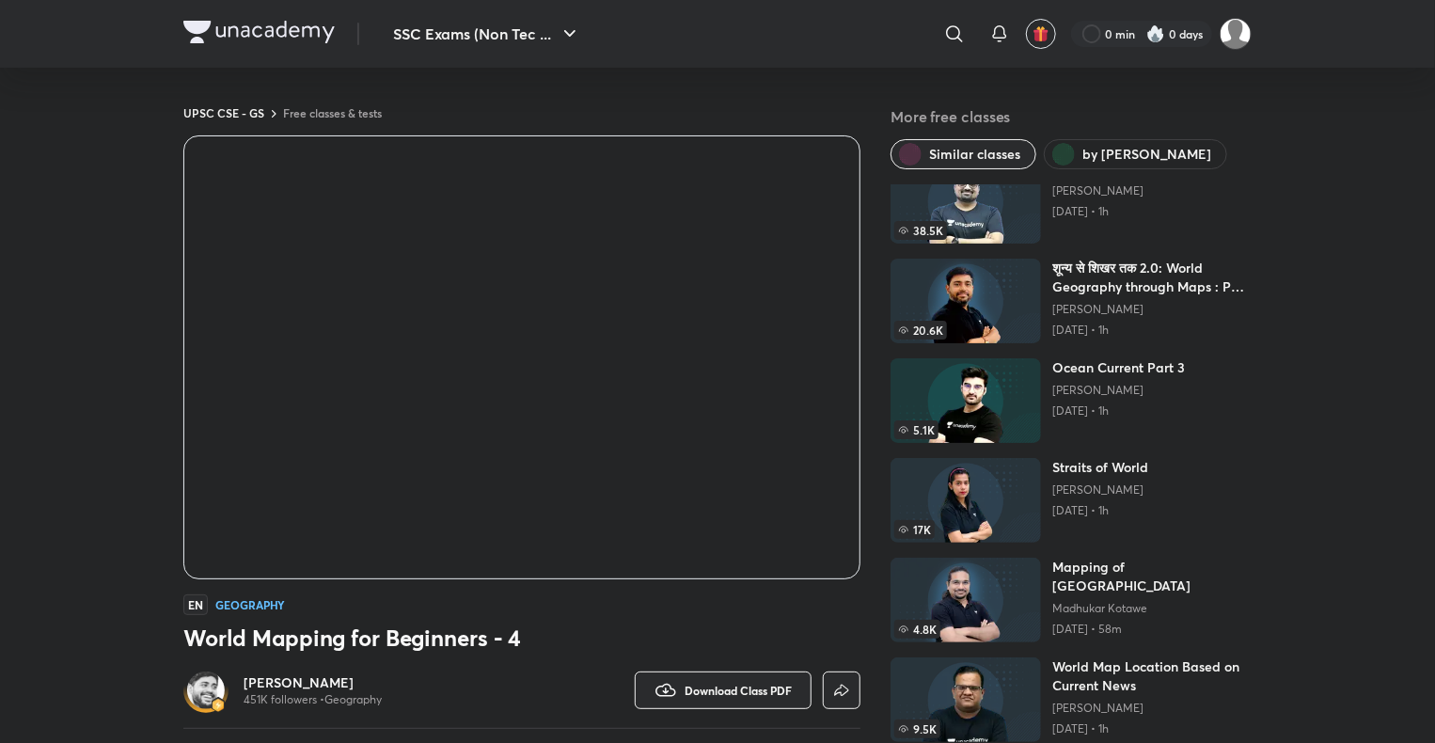
click at [1125, 147] on span "by Sudarshan Gurjar" at bounding box center [1146, 154] width 129 height 19
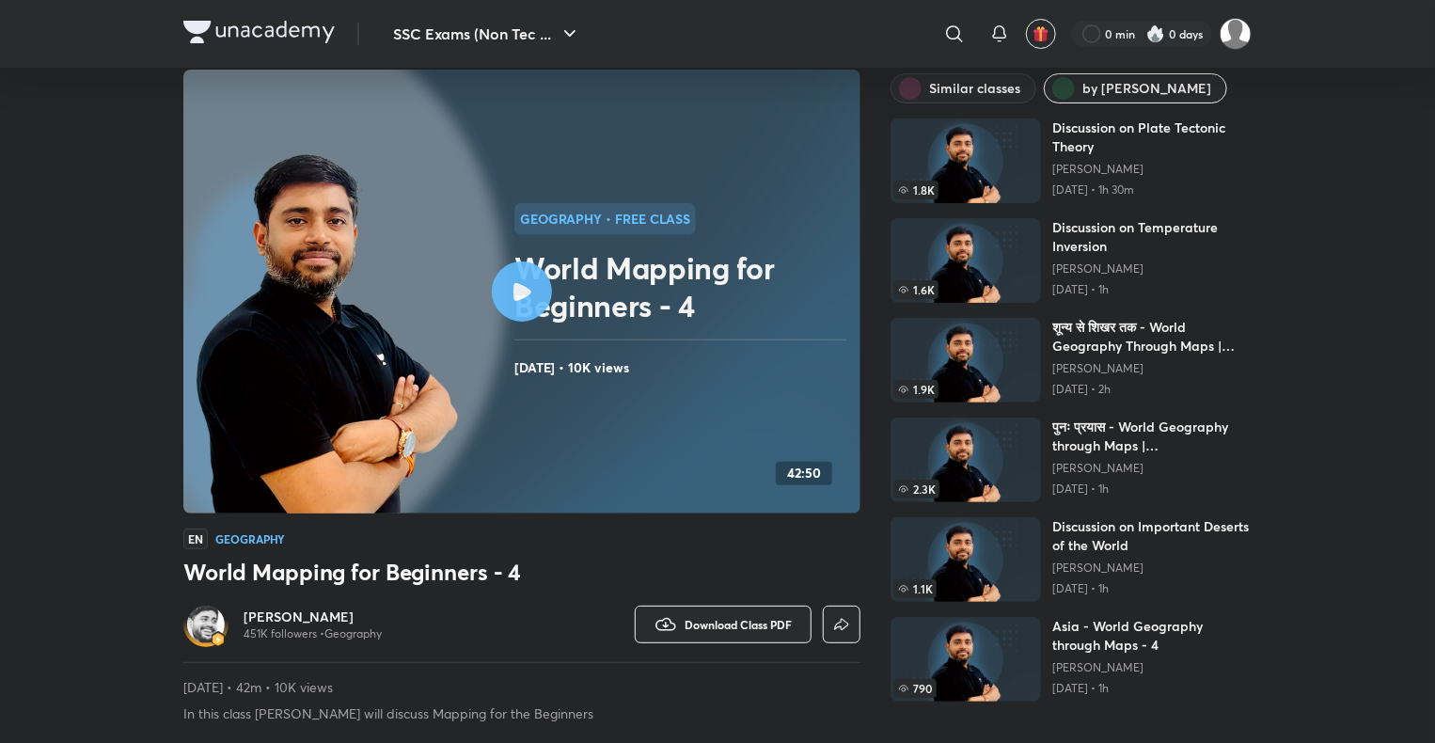
scroll to position [94, 0]
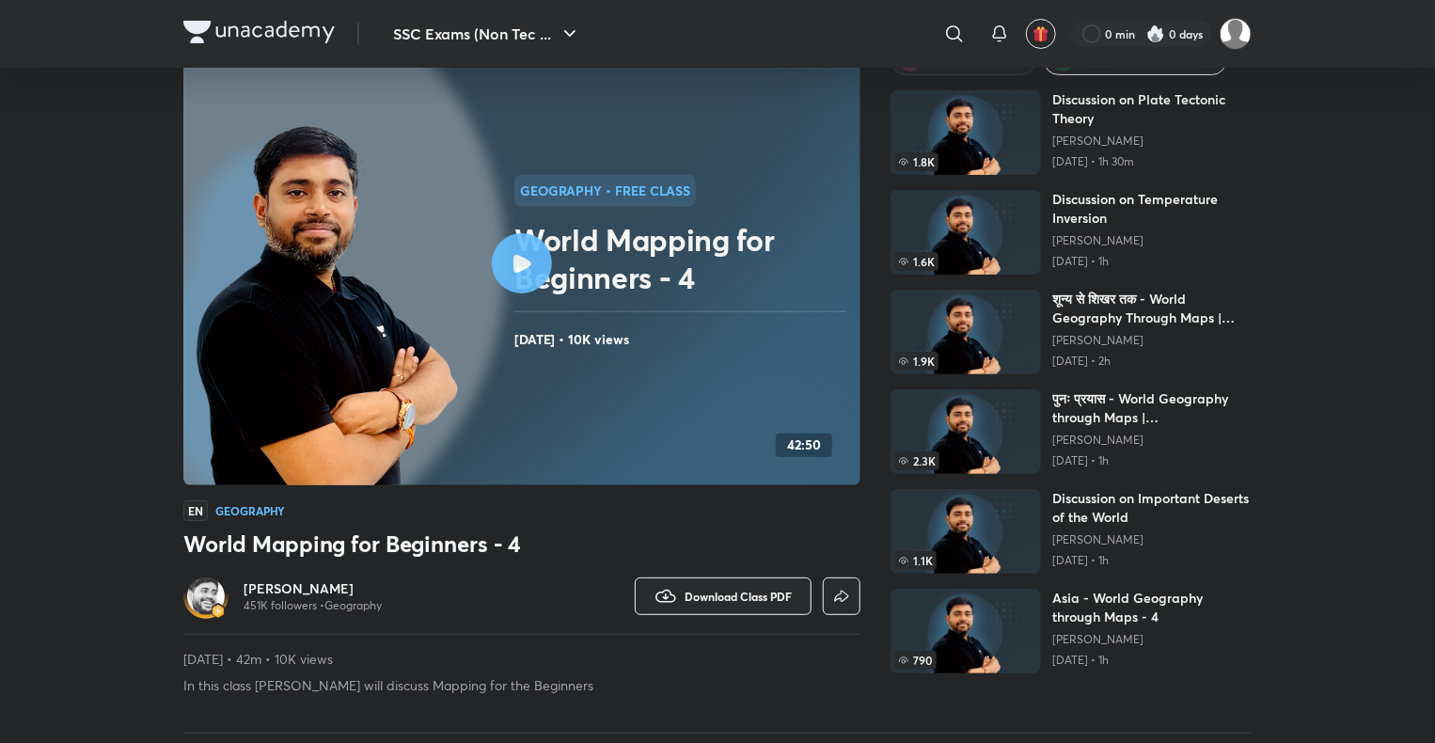
click at [288, 588] on h6 "Sudarshan Gurjar" at bounding box center [312, 588] width 138 height 19
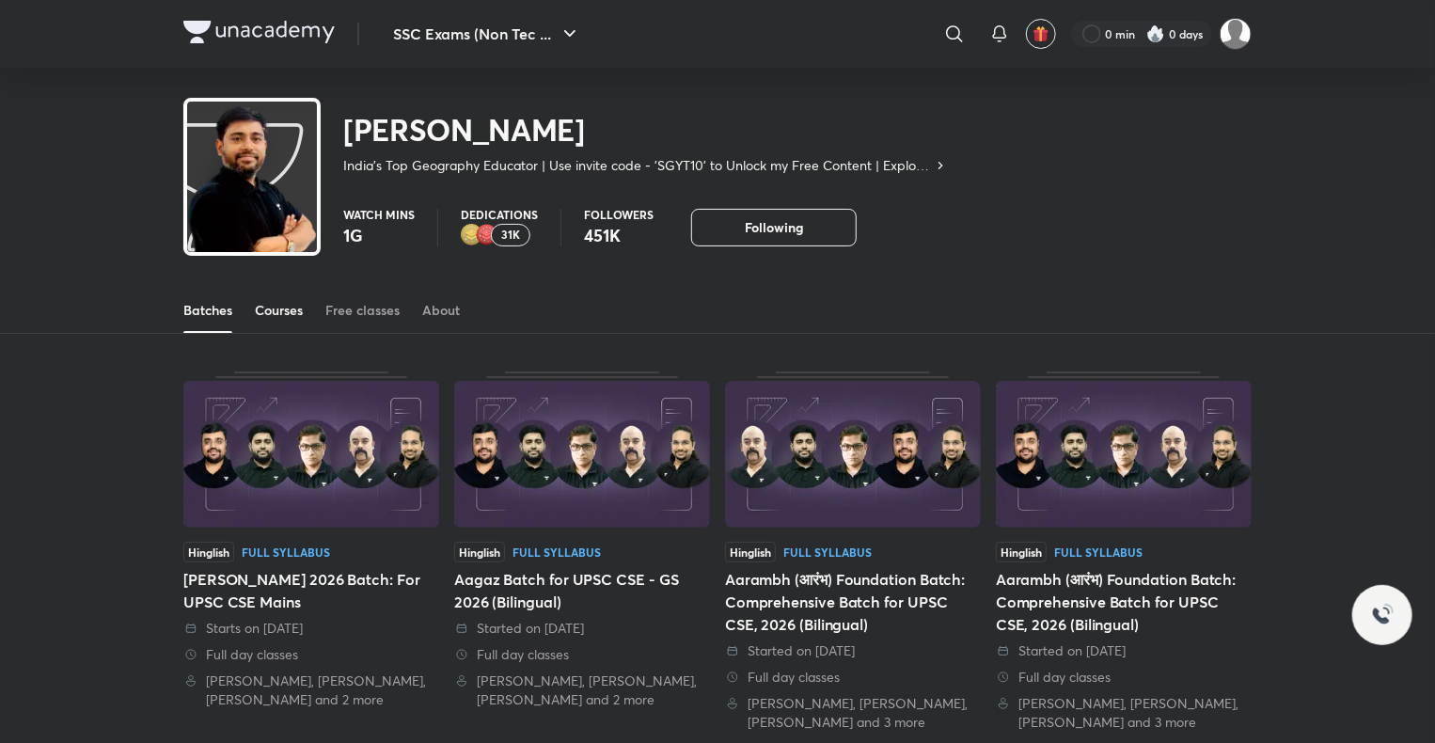
click at [293, 303] on div "Courses" at bounding box center [279, 310] width 48 height 19
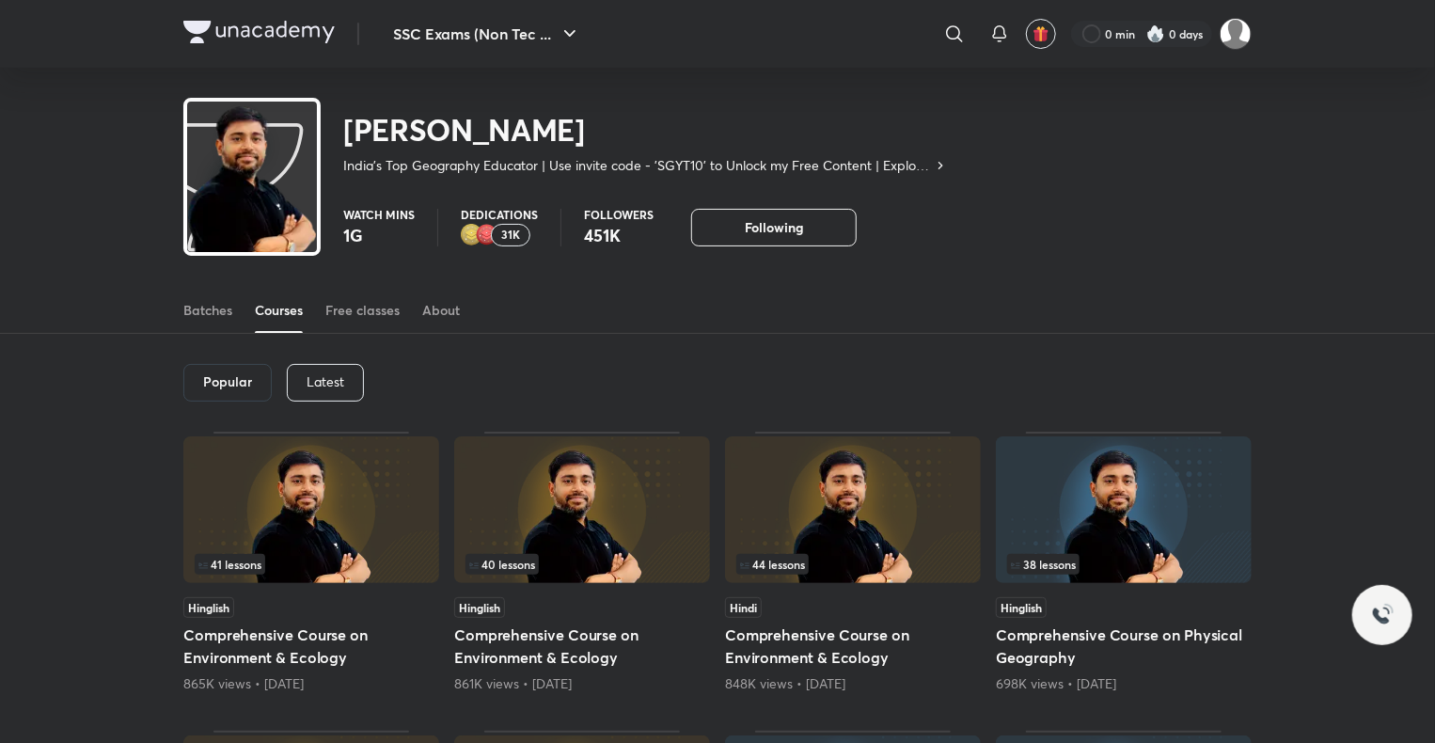
click at [318, 391] on div "Latest" at bounding box center [325, 383] width 77 height 38
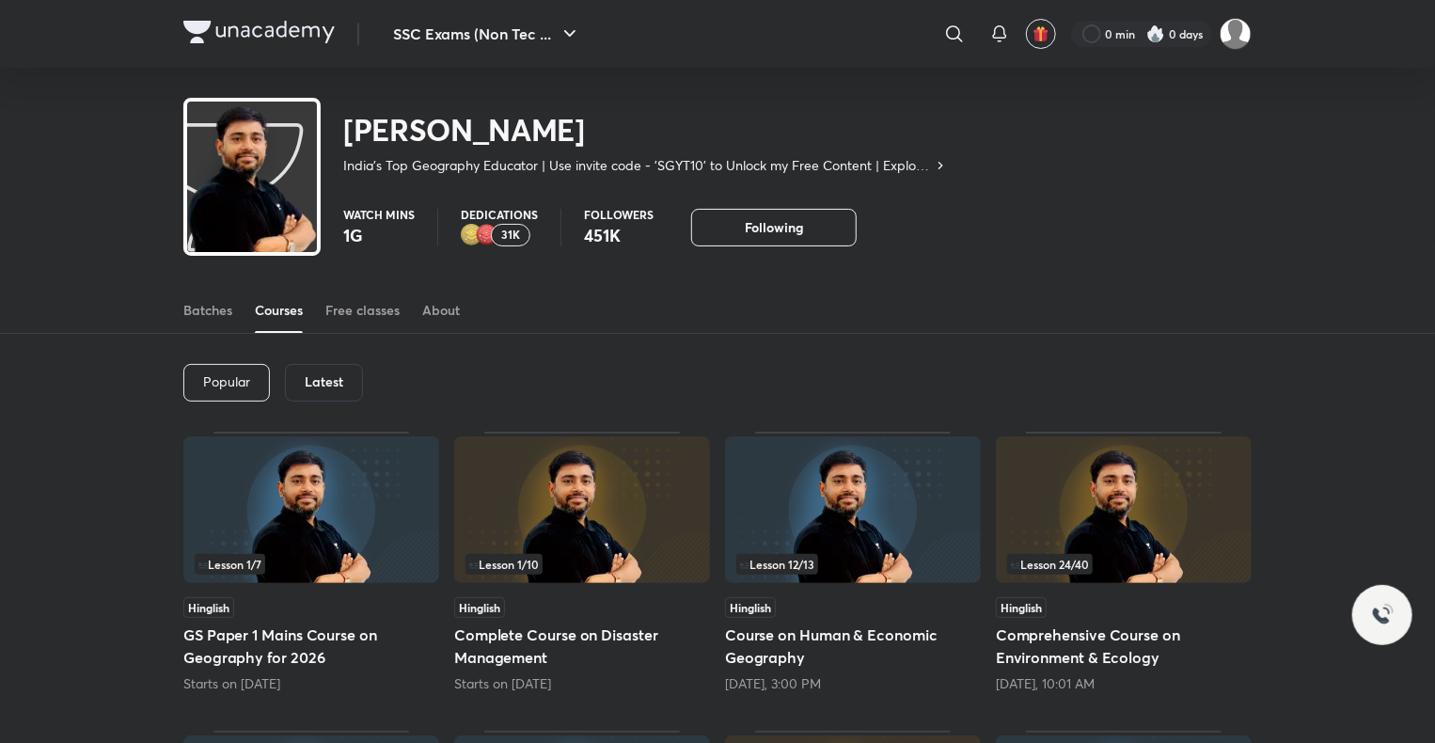
click at [332, 365] on div "Latest" at bounding box center [324, 383] width 78 height 38
click at [331, 365] on div "Latest" at bounding box center [324, 383] width 78 height 38
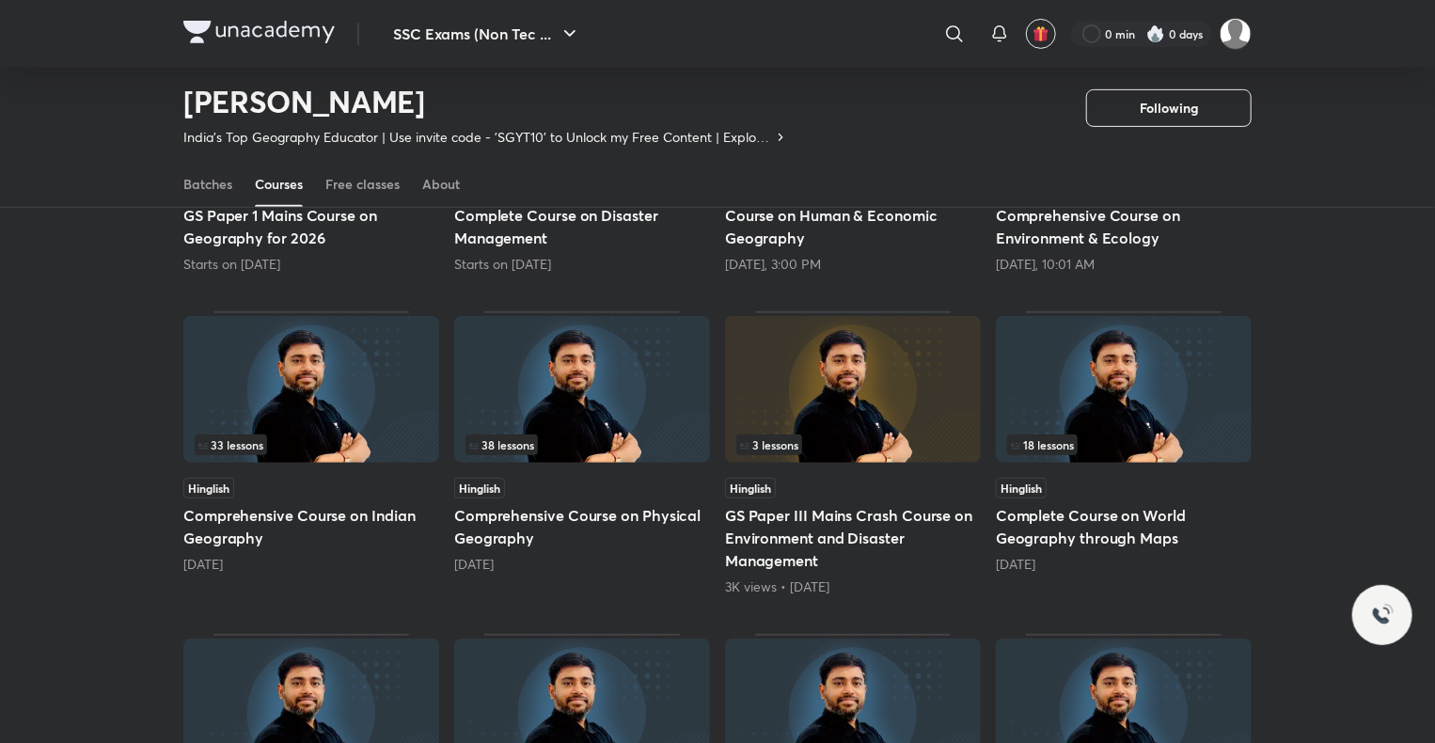
scroll to position [269, 0]
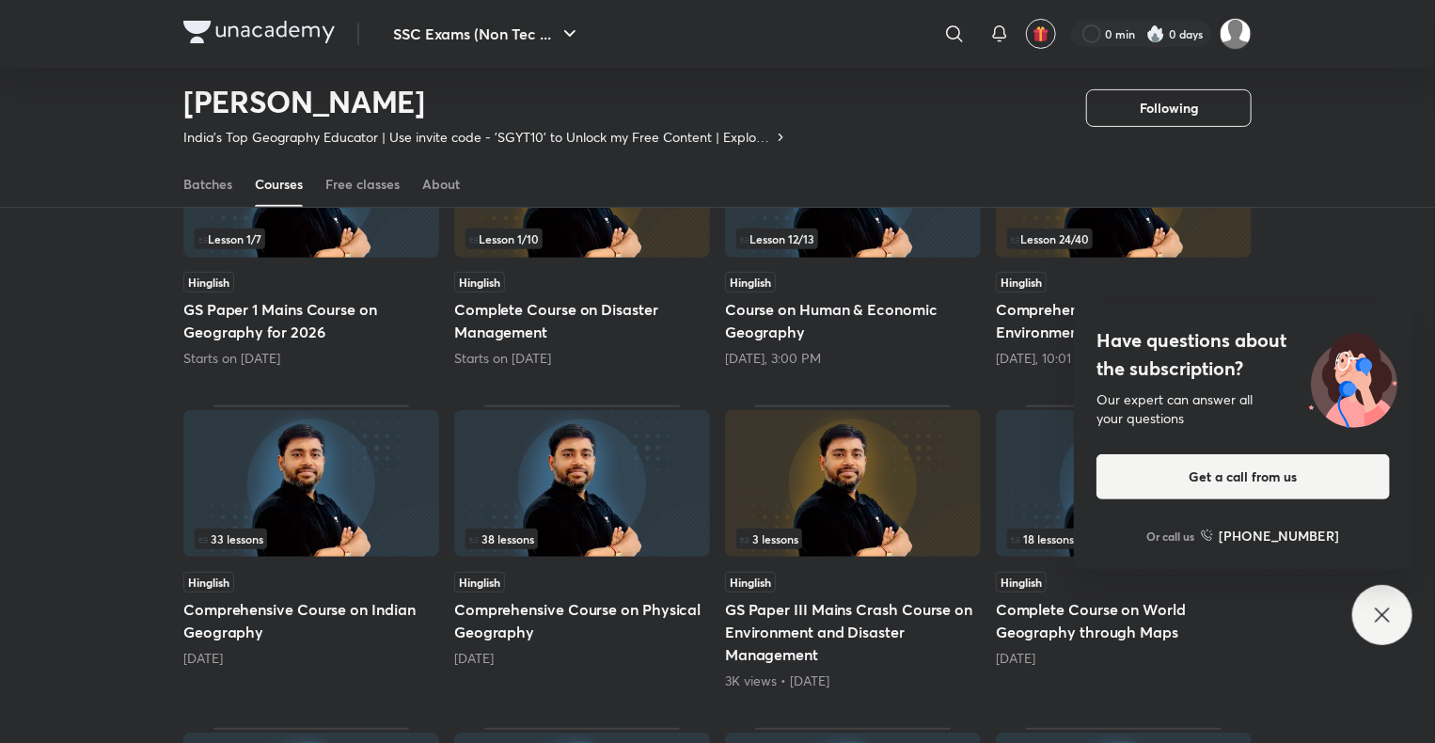
click at [523, 306] on h5 "Complete Course on Disaster Management" at bounding box center [582, 320] width 256 height 45
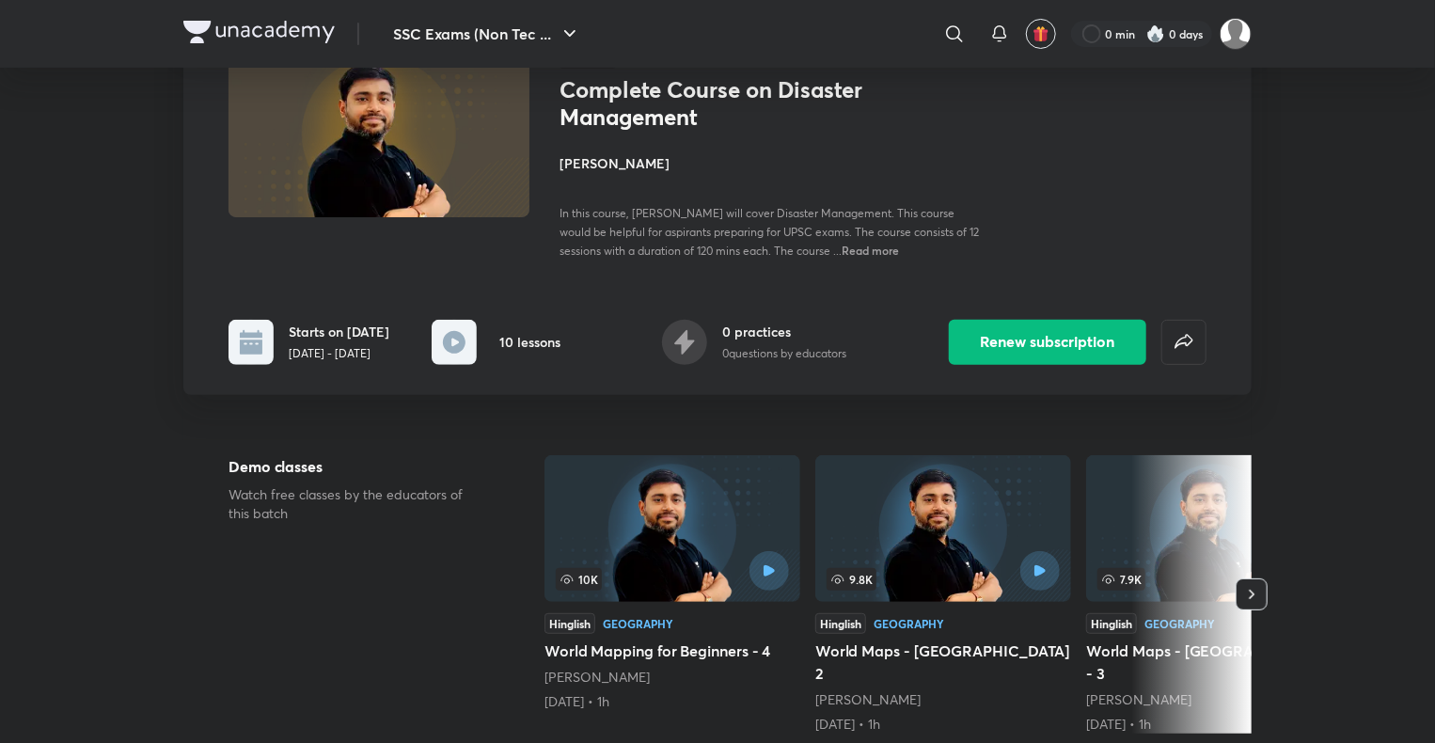
scroll to position [188, 0]
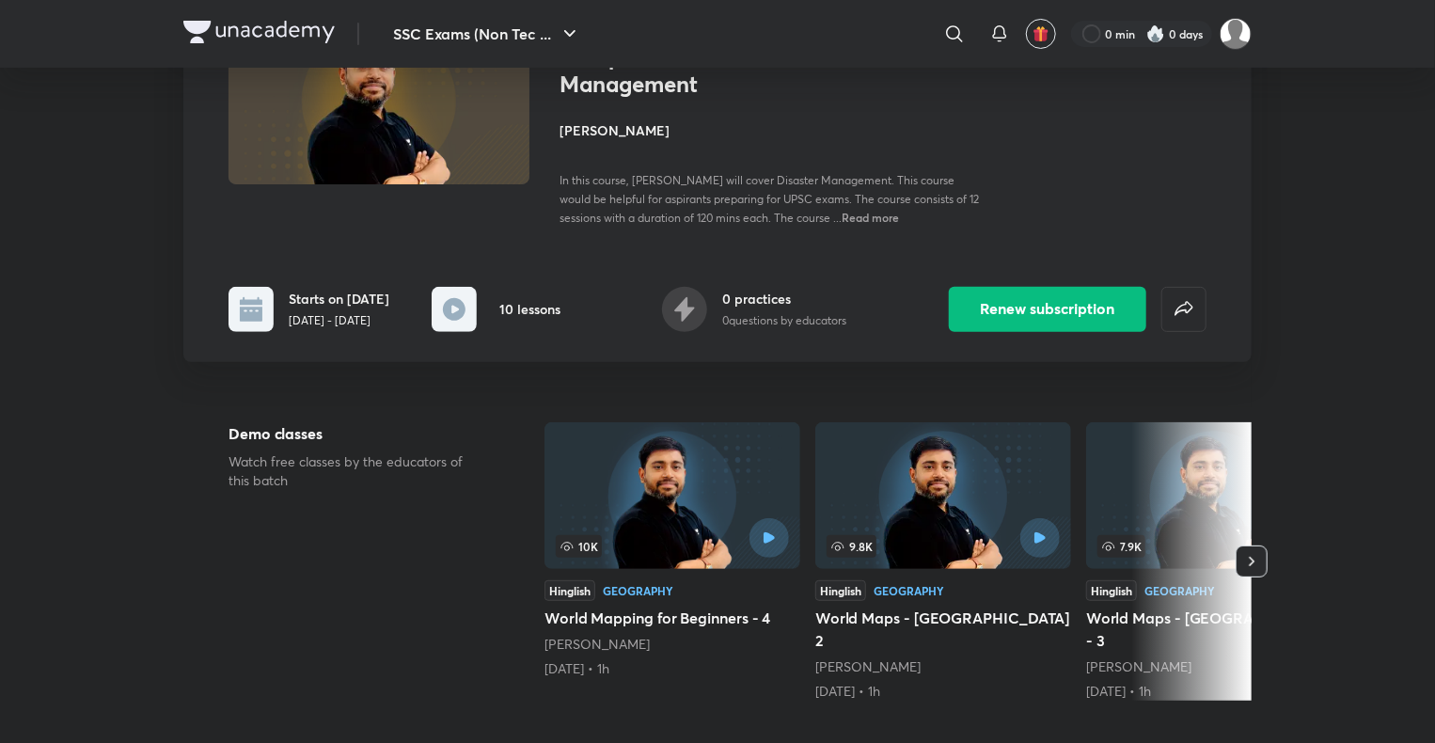
click at [534, 325] on div "10 lessons" at bounding box center [495, 309] width 129 height 45
click at [1256, 552] on icon "button" at bounding box center [1251, 561] width 19 height 19
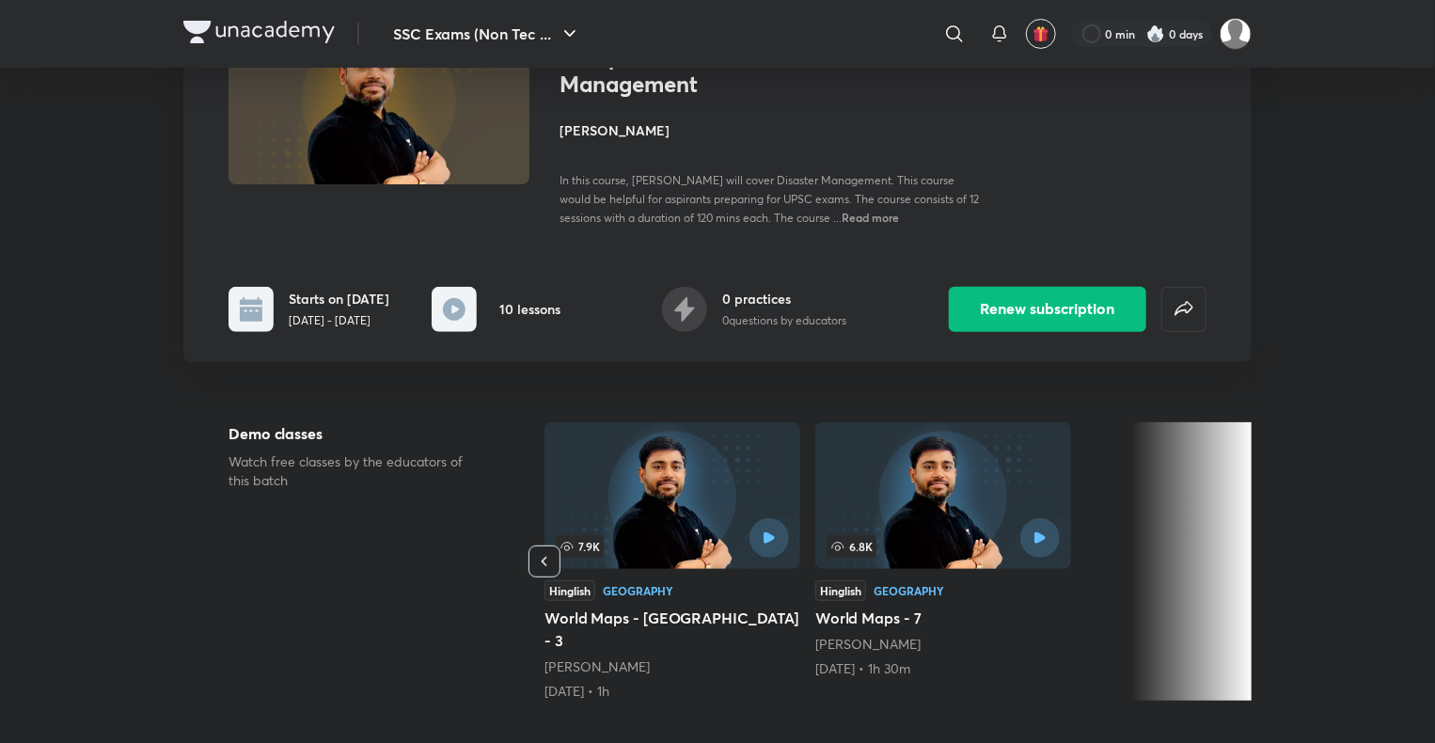
click at [556, 548] on button "button" at bounding box center [544, 561] width 32 height 32
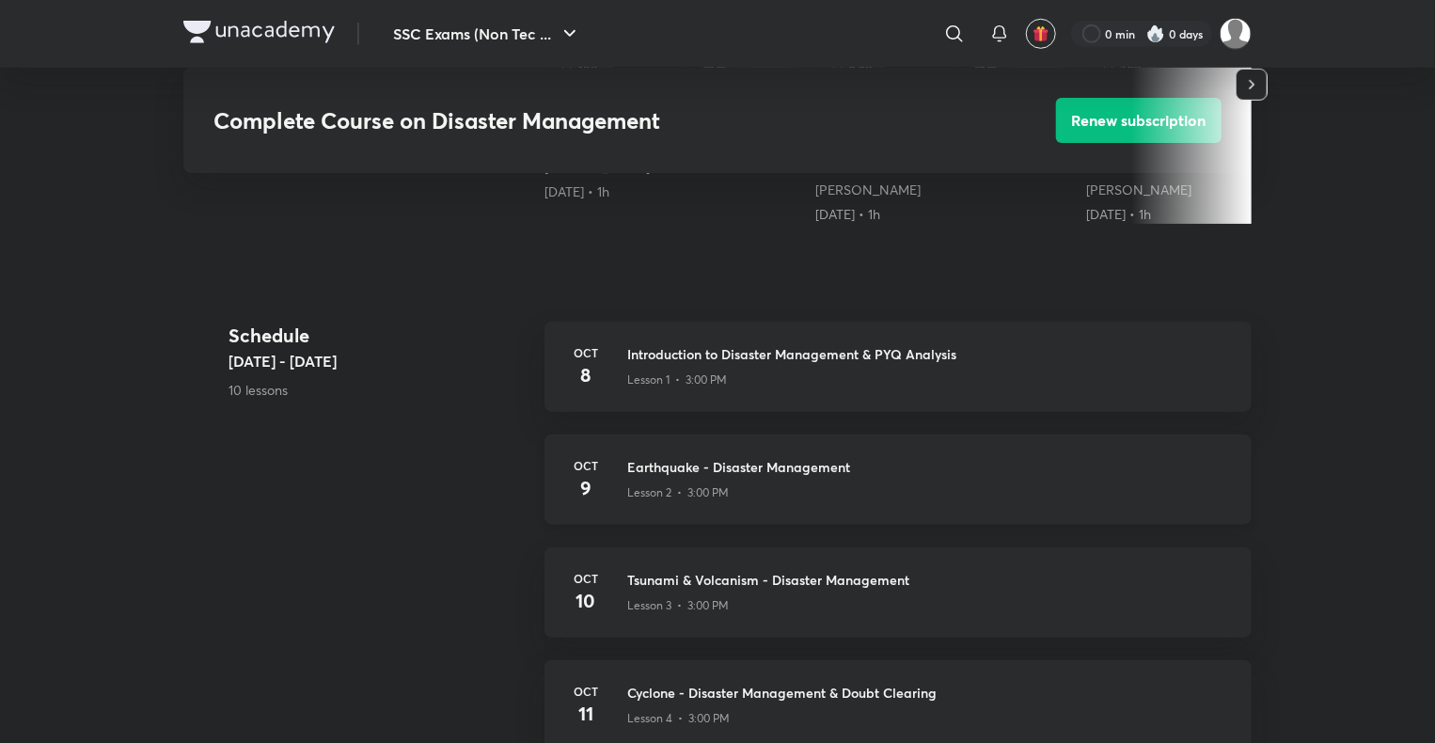
scroll to position [470, 0]
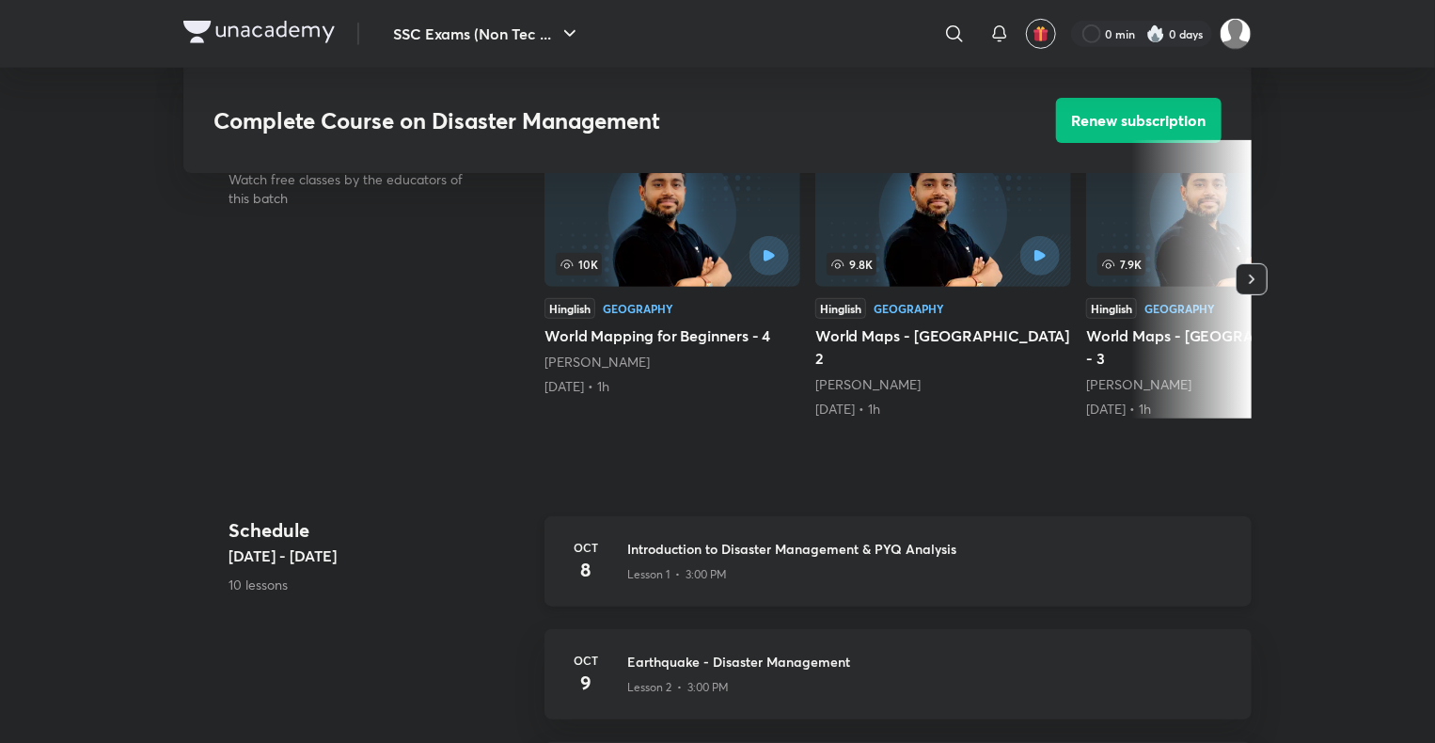
click at [668, 539] on h3 "Introduction to Disaster Management & PYQ Analysis" at bounding box center [928, 549] width 602 height 20
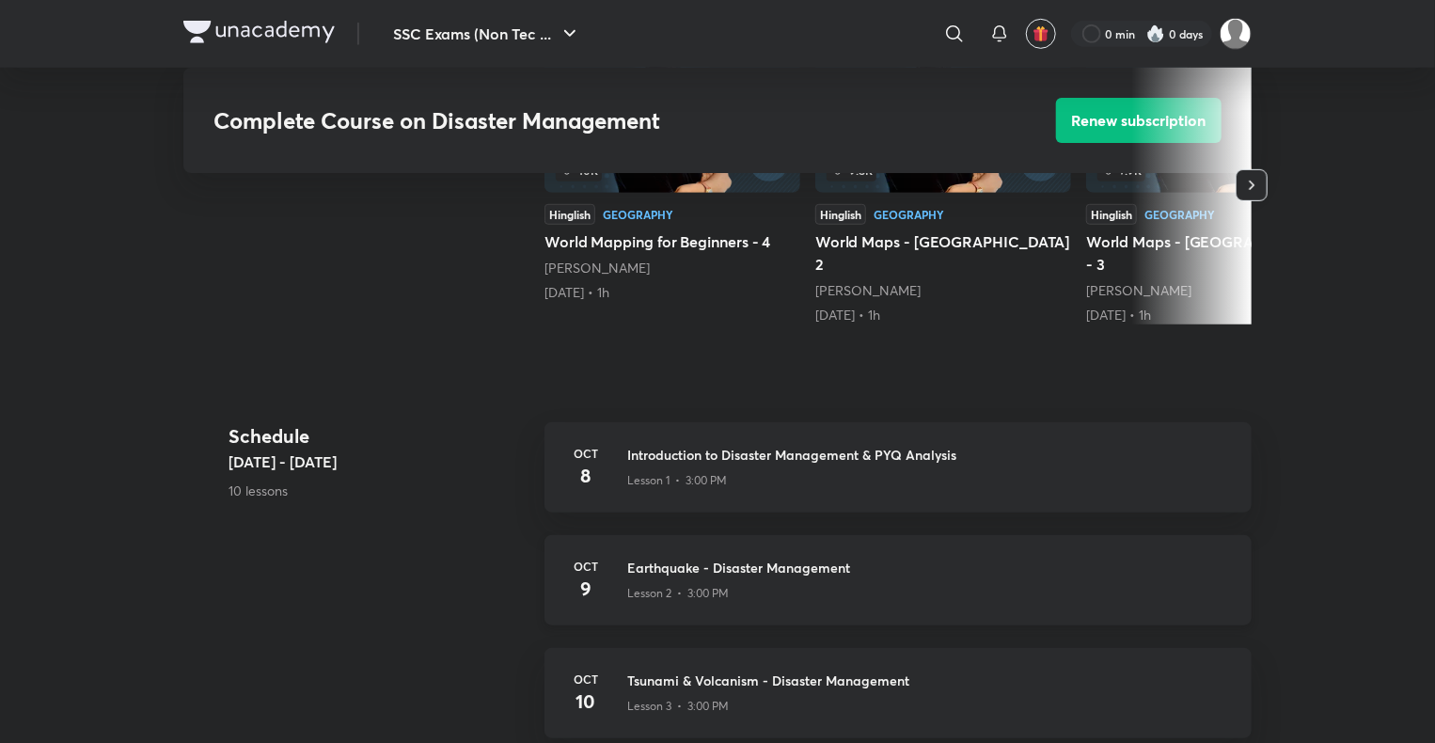
click at [684, 557] on h3 "Earthquake - Disaster Management" at bounding box center [928, 567] width 602 height 20
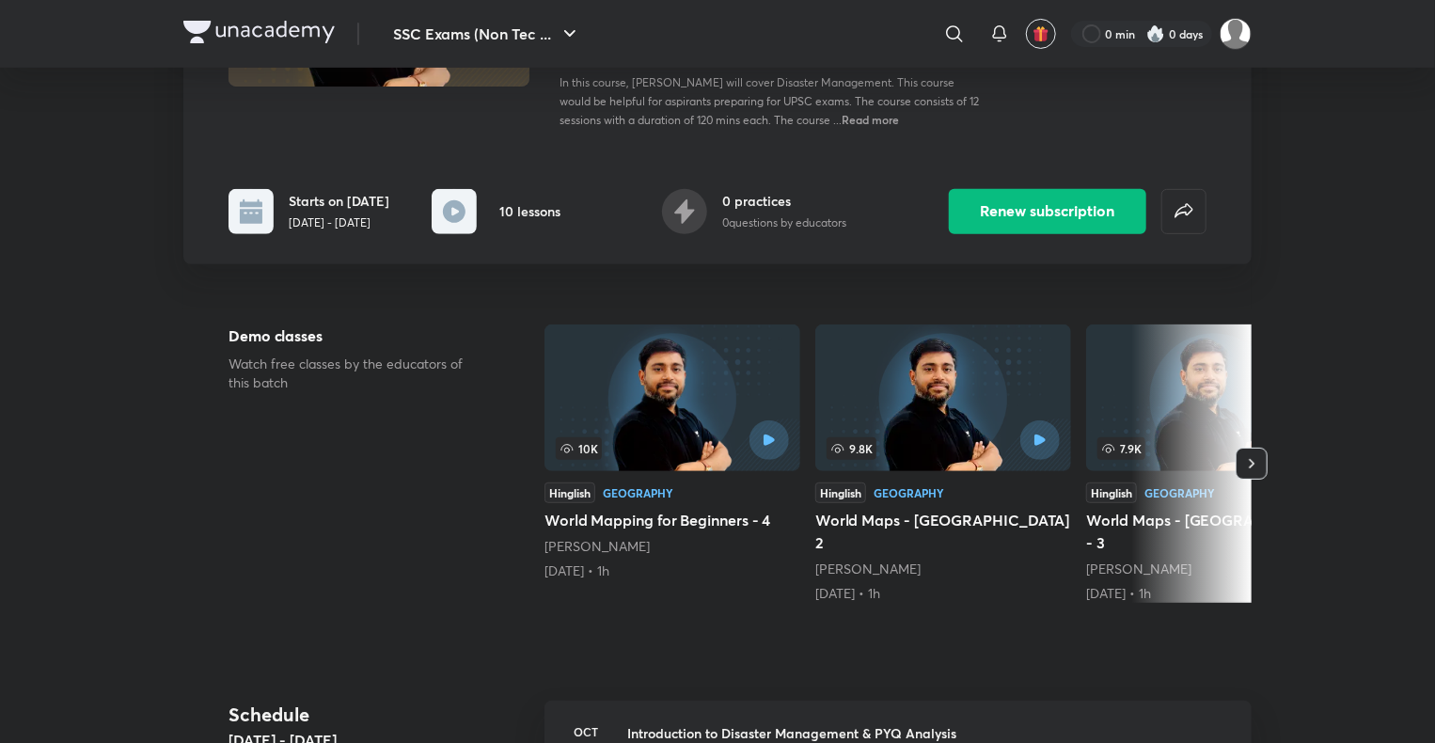
scroll to position [282, 0]
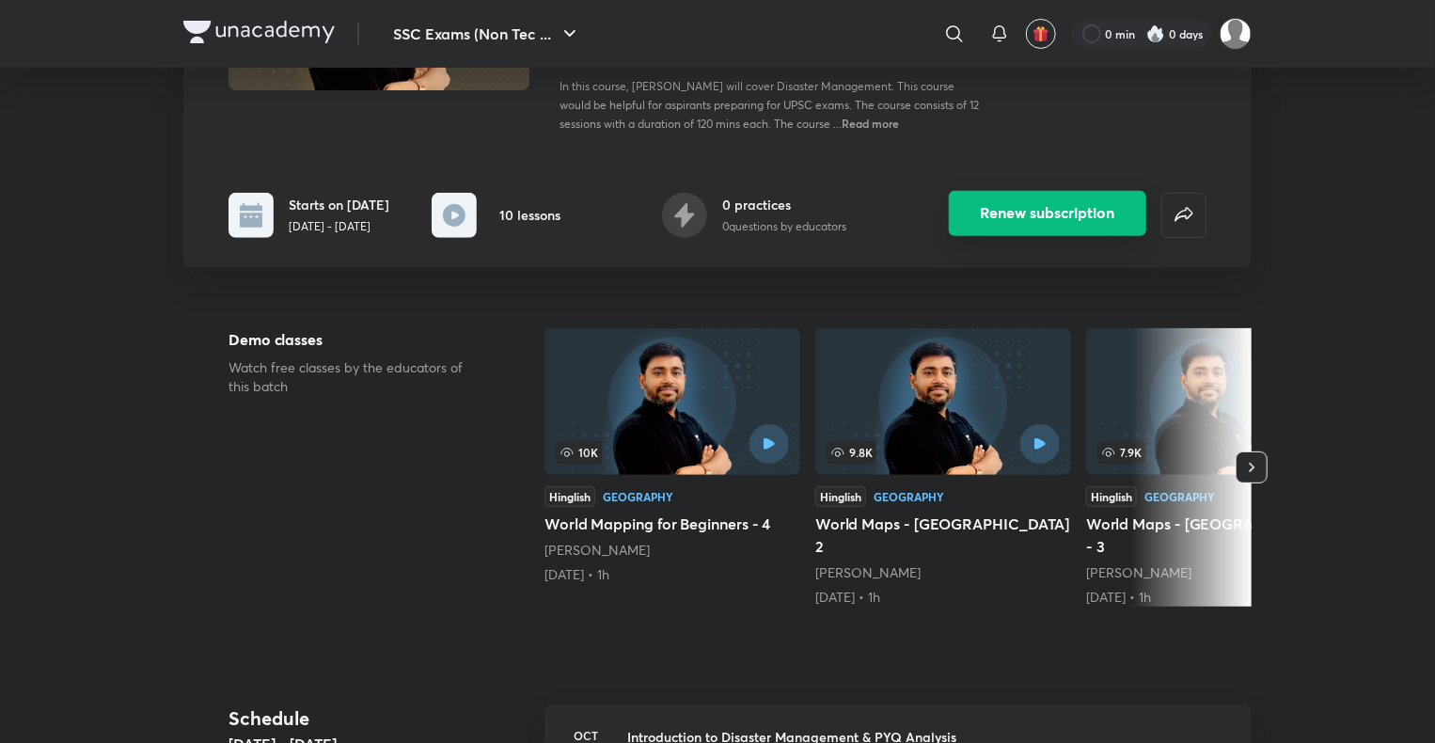
click at [1076, 227] on button "Renew subscription" at bounding box center [1047, 213] width 197 height 45
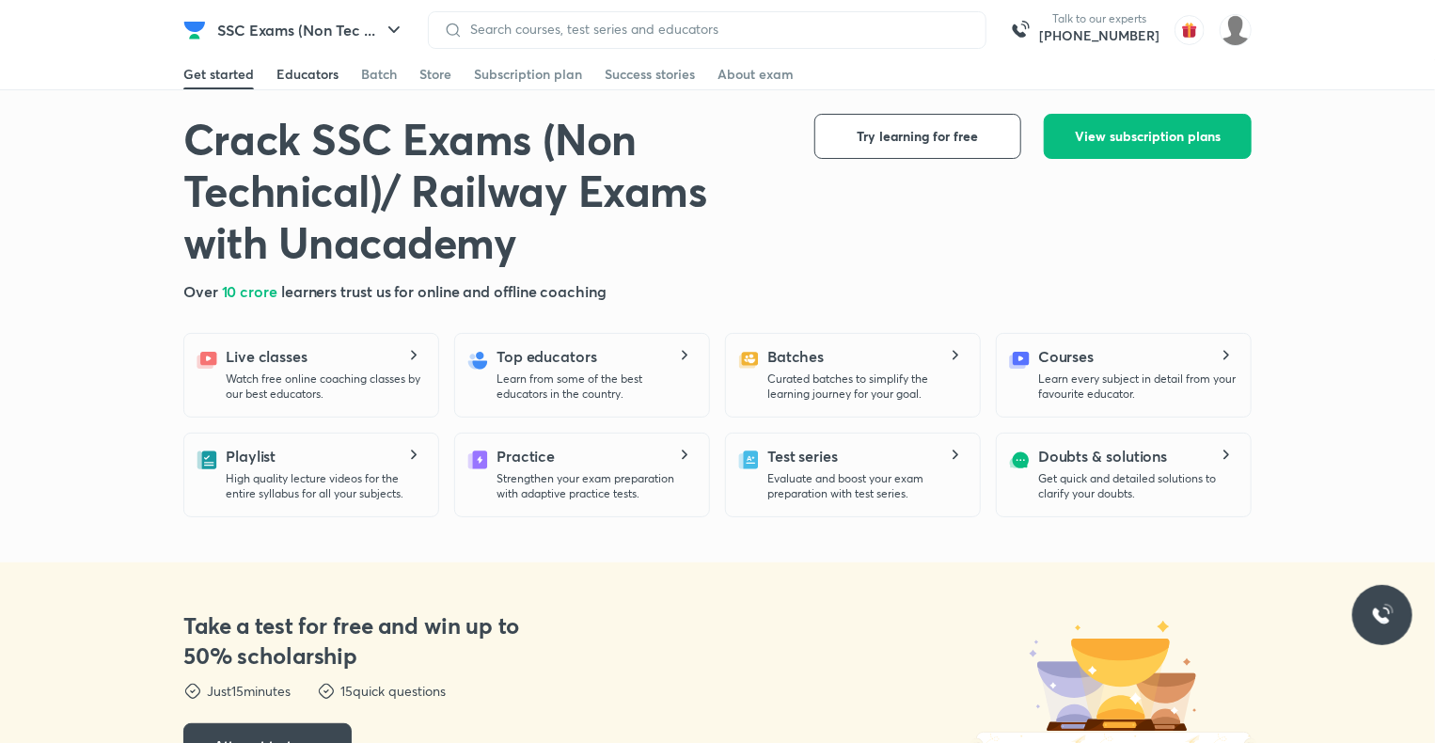
click at [312, 79] on div "Educators" at bounding box center [307, 74] width 62 height 19
click at [321, 85] on link "Educators" at bounding box center [307, 74] width 62 height 30
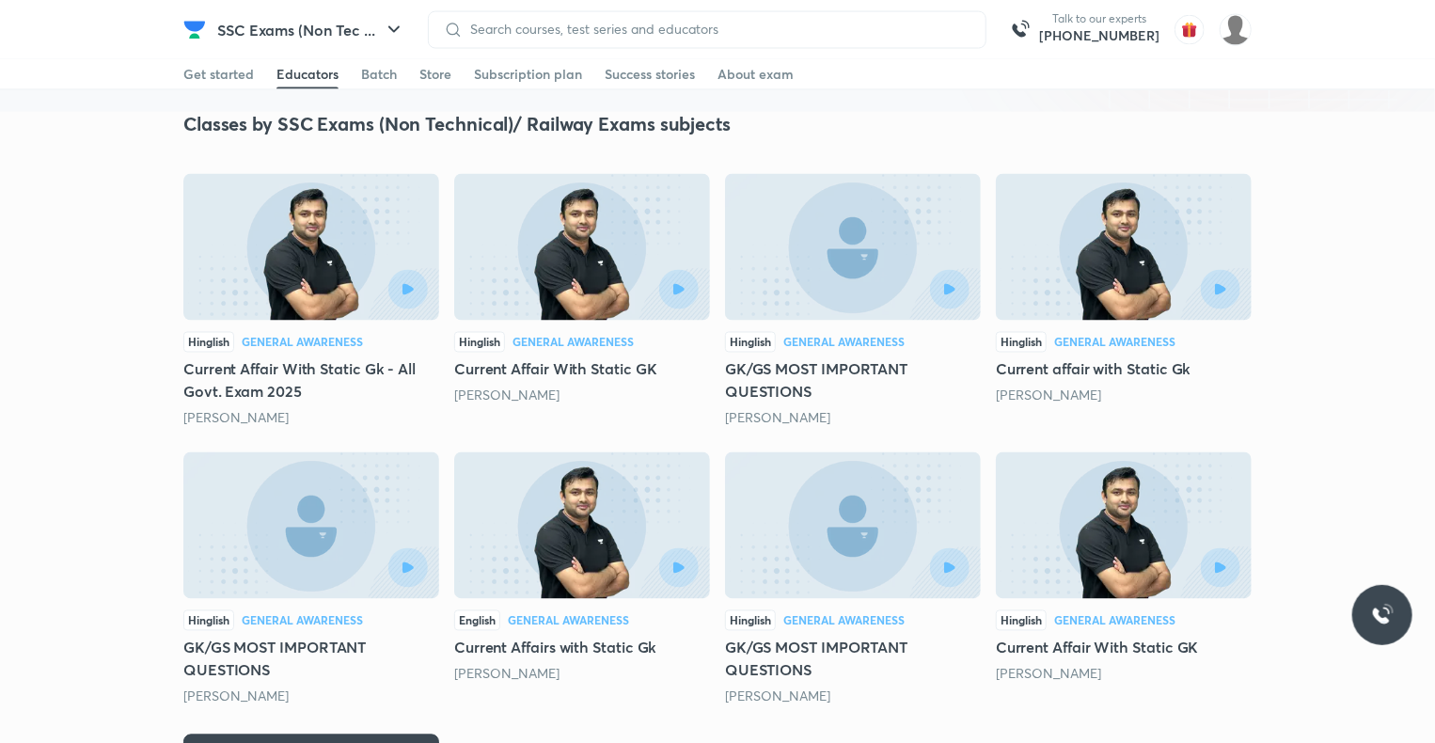
click at [320, 77] on div "Educators" at bounding box center [307, 74] width 62 height 19
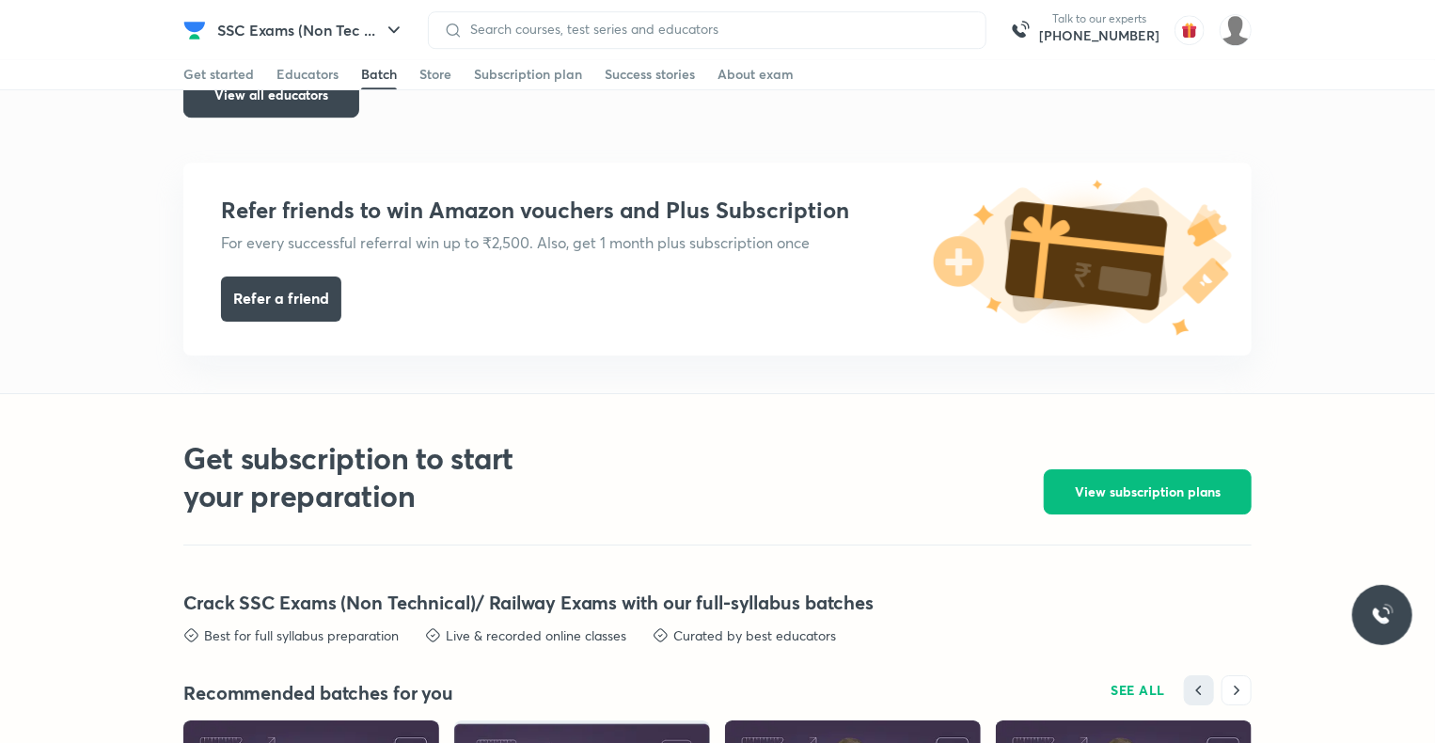
scroll to position [2726, 0]
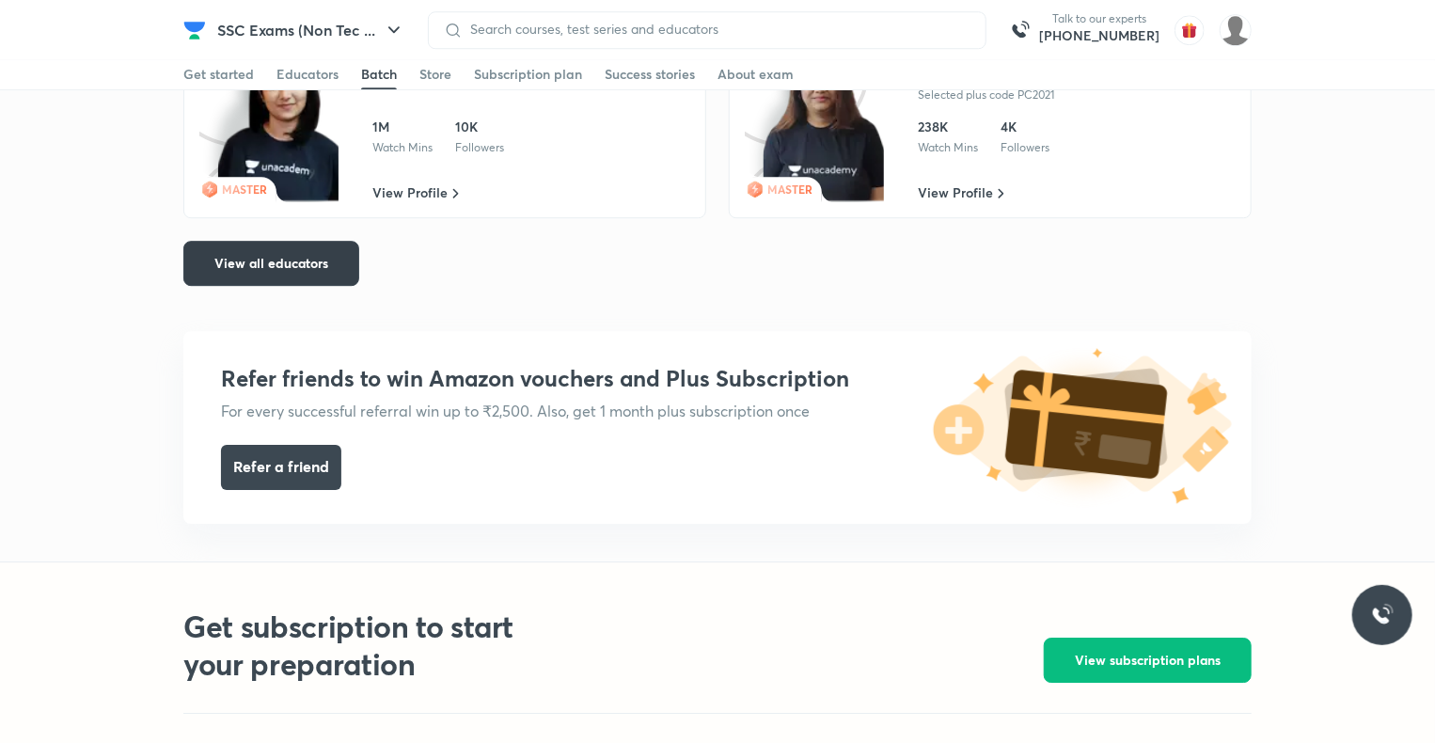
click at [343, 259] on button "View all educators" at bounding box center [271, 263] width 176 height 45
click at [316, 271] on button "View all educators" at bounding box center [271, 263] width 176 height 45
click at [315, 269] on span "View all educators" at bounding box center [271, 263] width 114 height 19
click at [315, 275] on button "View all educators" at bounding box center [271, 263] width 176 height 45
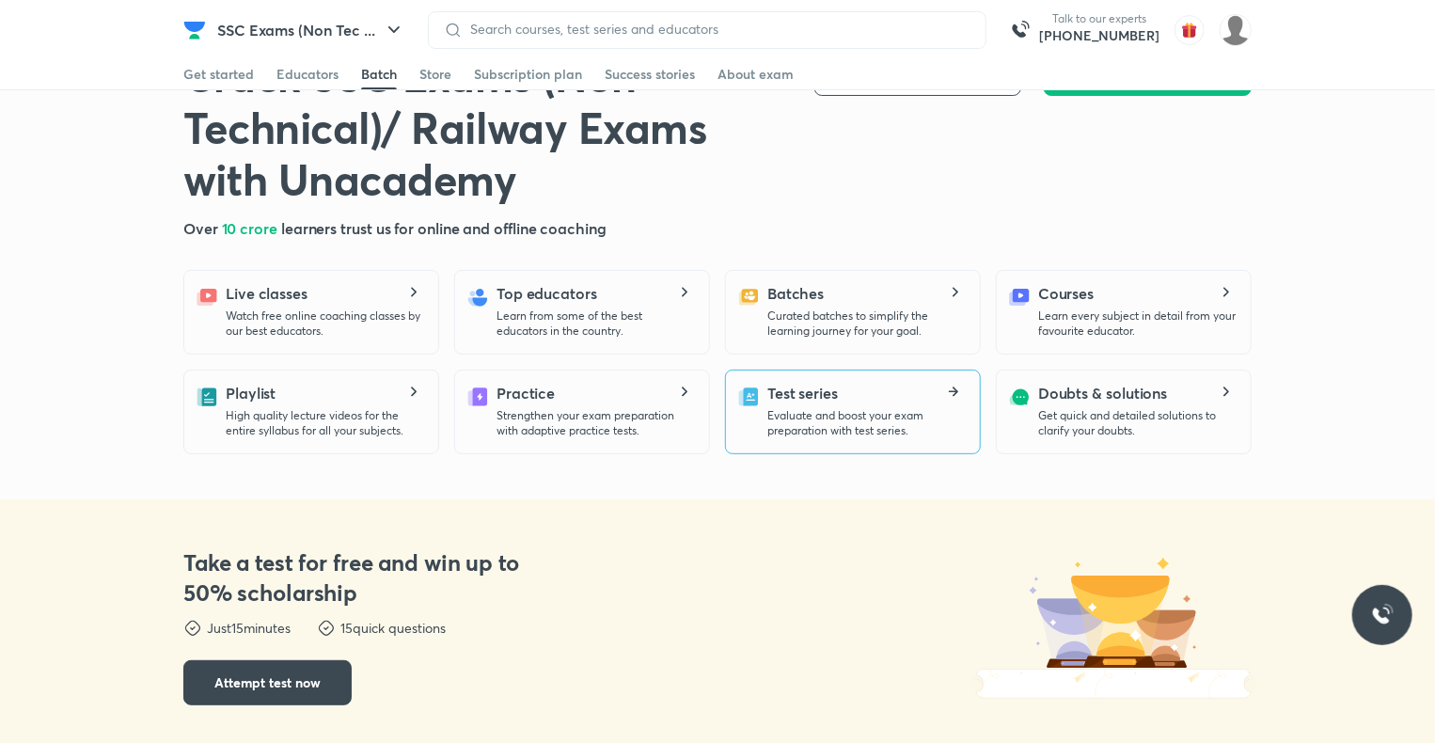
scroll to position [64, 0]
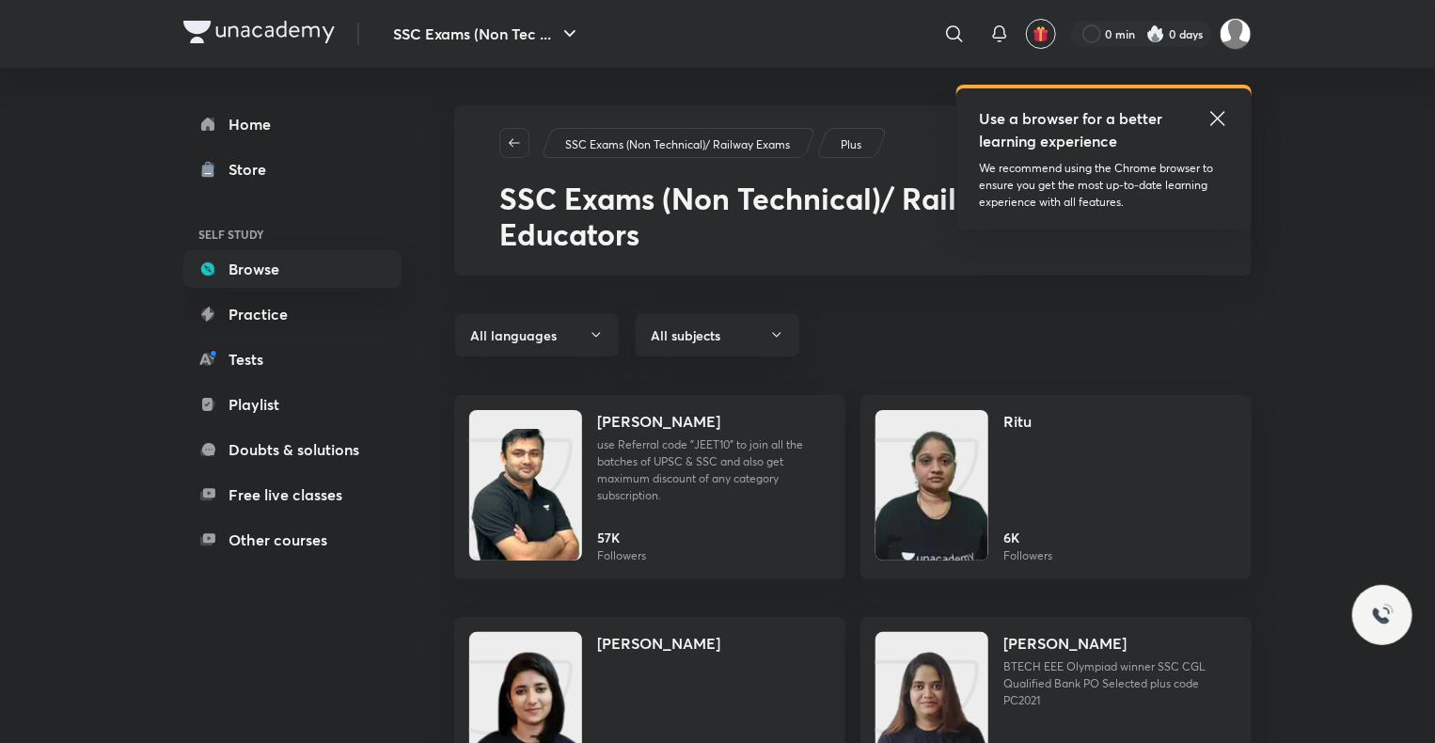
click at [1210, 333] on div "All languages All subjects" at bounding box center [852, 335] width 797 height 44
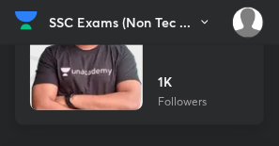
scroll to position [1355, 0]
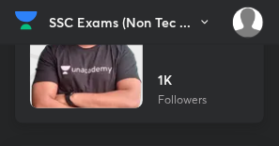
drag, startPoint x: 150, startPoint y: 64, endPoint x: 150, endPoint y: 74, distance: 10.3
click at [208, 81] on div "1K Followers" at bounding box center [193, 89] width 71 height 39
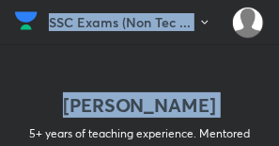
drag, startPoint x: 208, startPoint y: 81, endPoint x: 198, endPoint y: 82, distance: 9.4
click at [198, 82] on div "Anil Tevatiya 5+ years of teaching experience. Mentored thousands of students f…" at bounding box center [139, 127] width 249 height 96
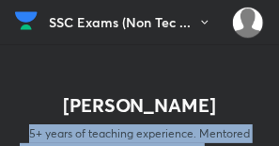
click at [212, 89] on div "Anil Tevatiya 5+ years of teaching experience. Mentored thousands of students f…" at bounding box center [139, 127] width 249 height 96
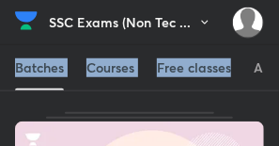
scroll to position [263, 0]
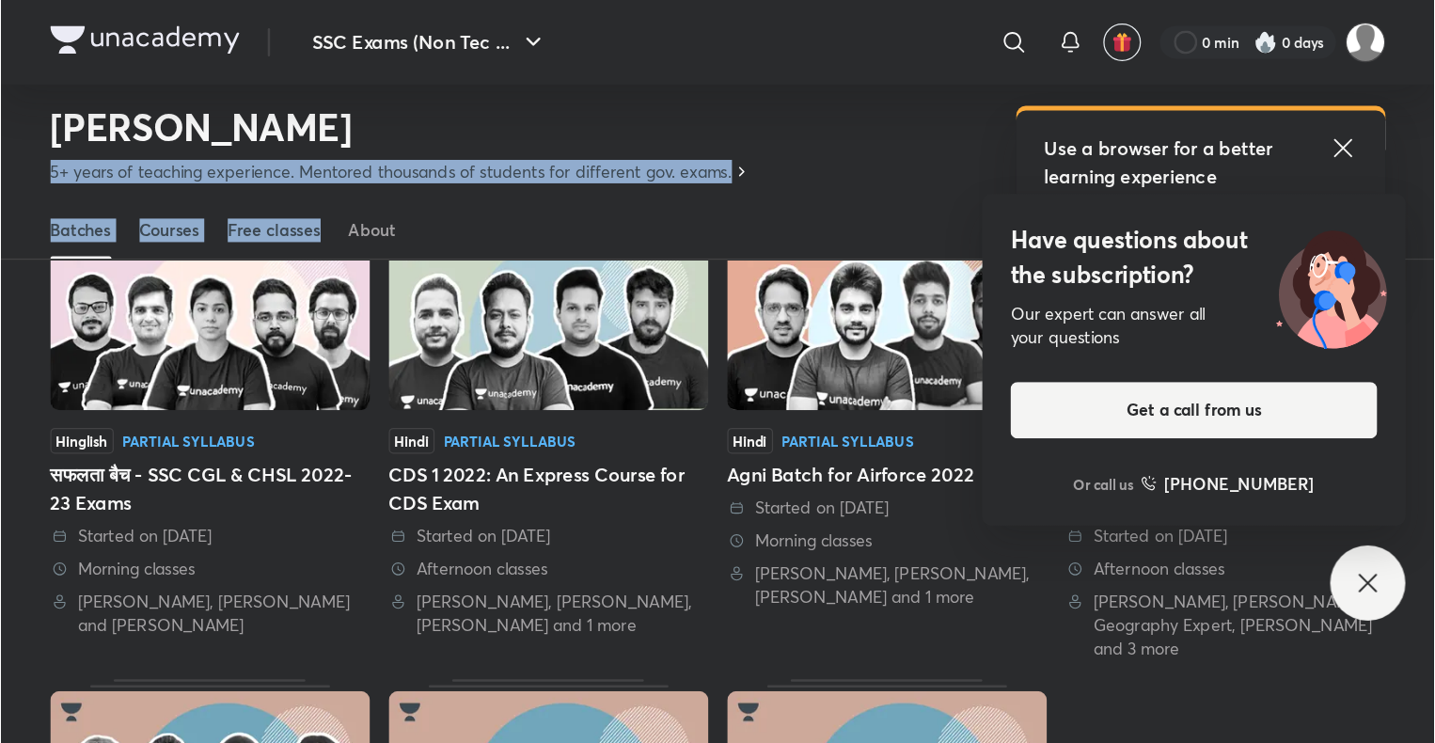
scroll to position [143, 0]
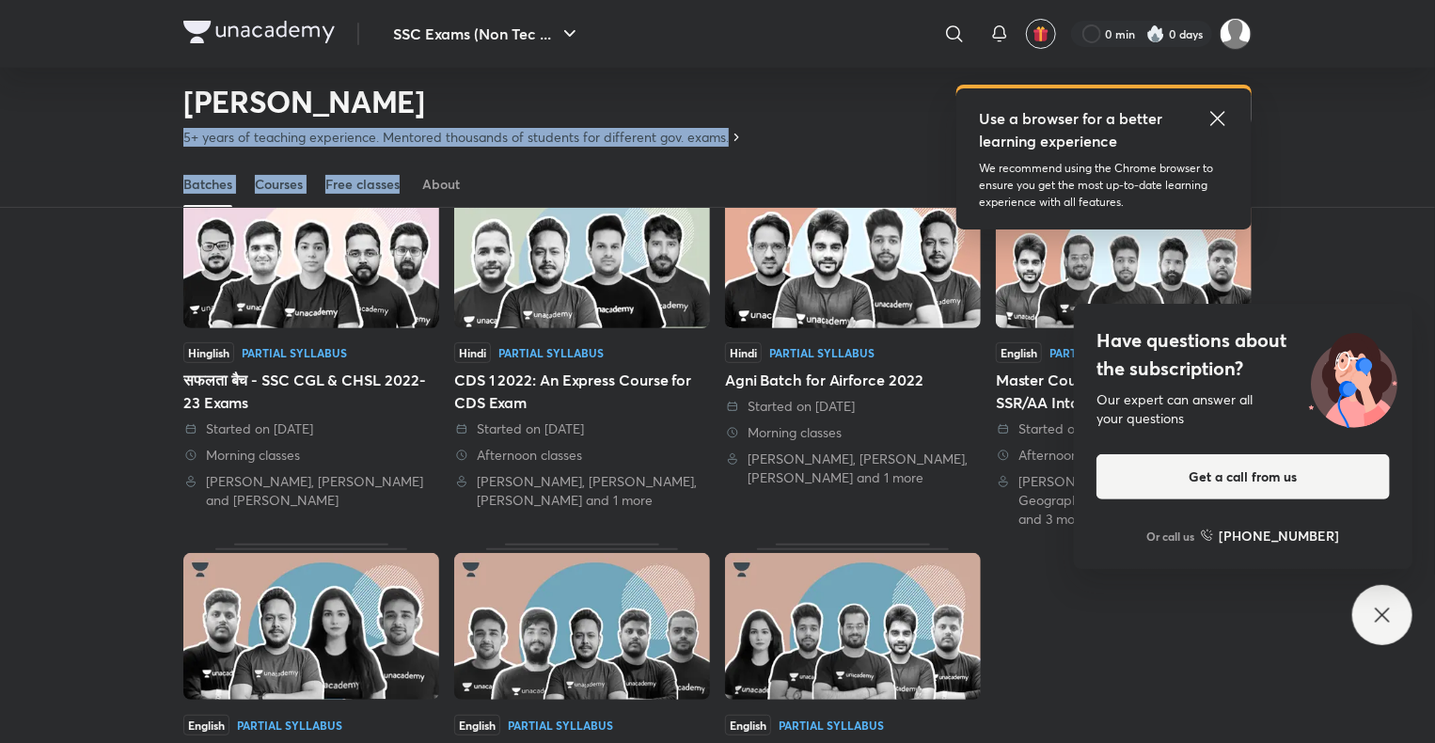
drag, startPoint x: 256, startPoint y: 0, endPoint x: 813, endPoint y: 297, distance: 631.7
drag, startPoint x: 813, startPoint y: 297, endPoint x: 751, endPoint y: 155, distance: 154.9
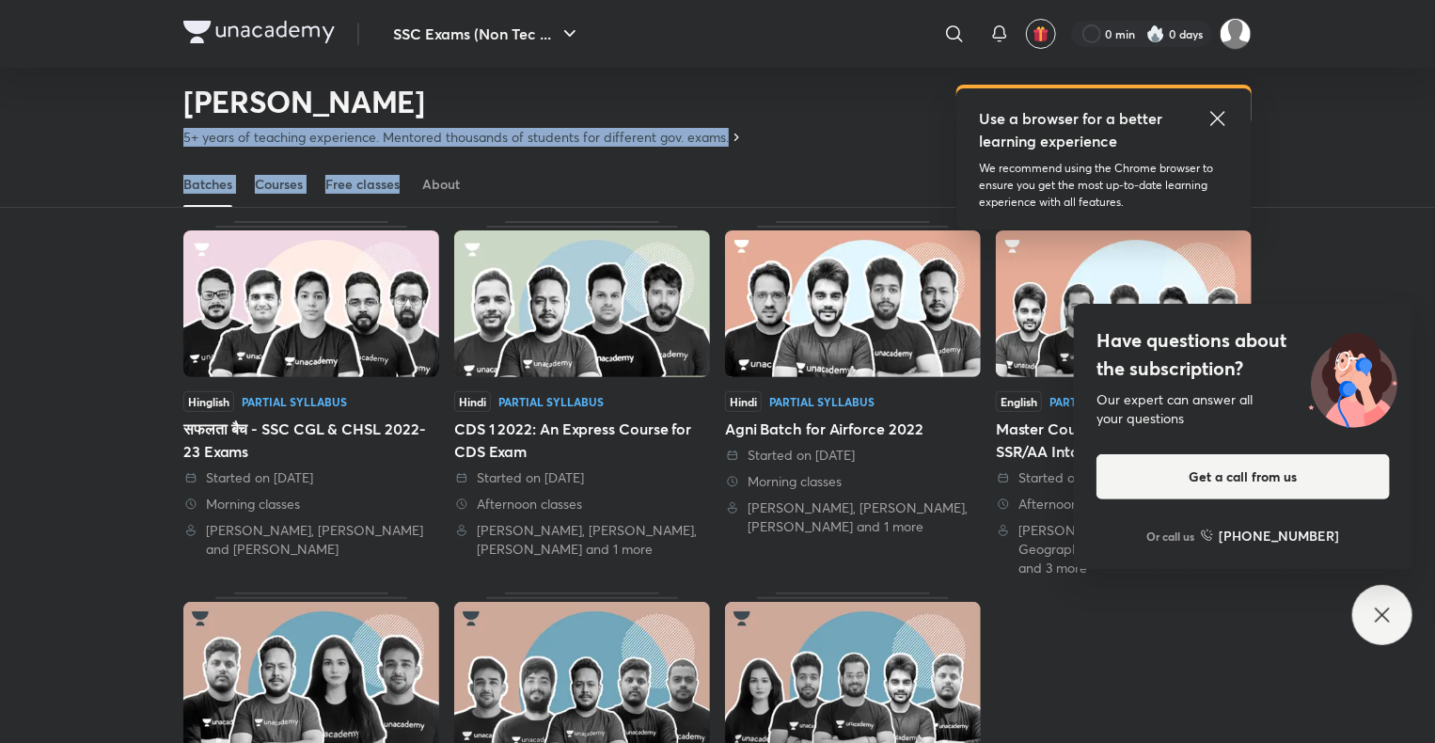
scroll to position [49, 0]
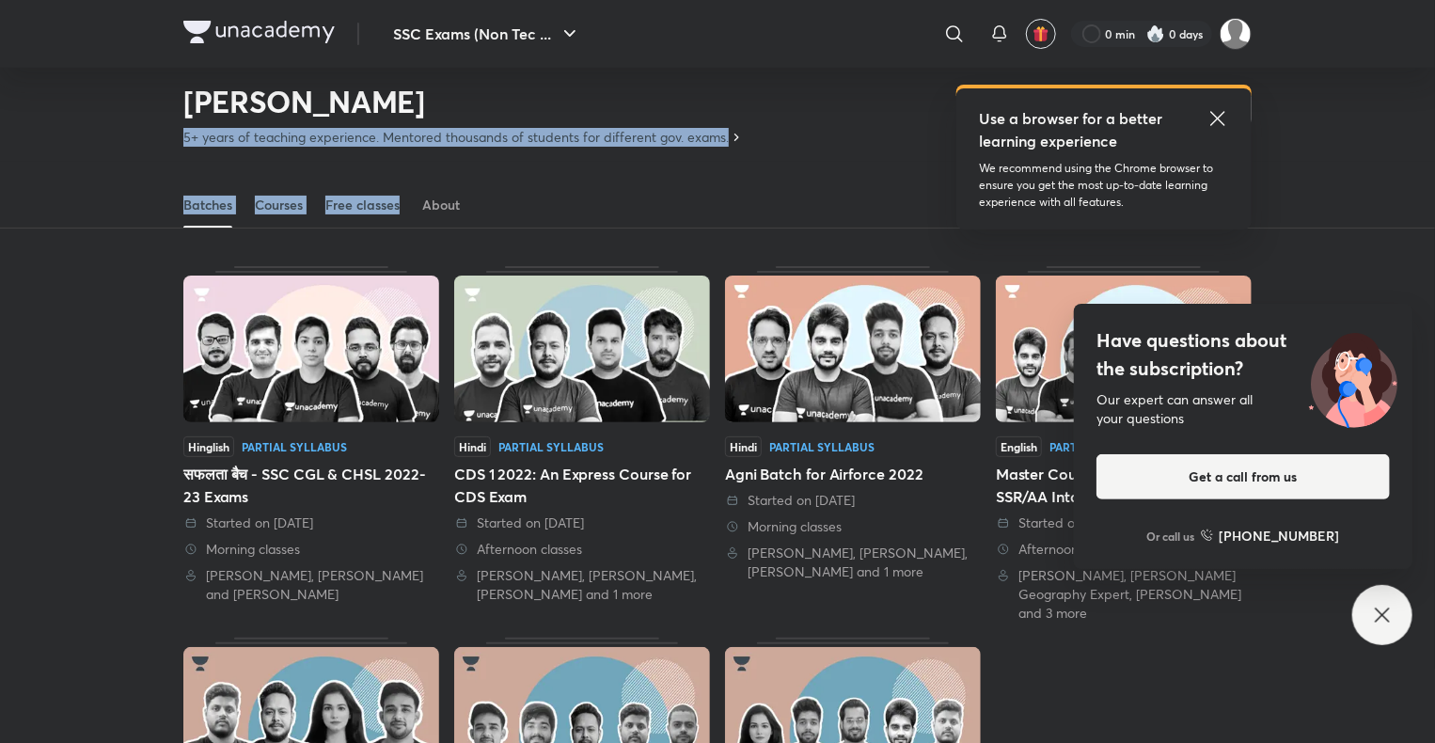
click at [720, 132] on p "5+ years of teaching experience. Mentored thousands of students for different g…" at bounding box center [455, 137] width 545 height 19
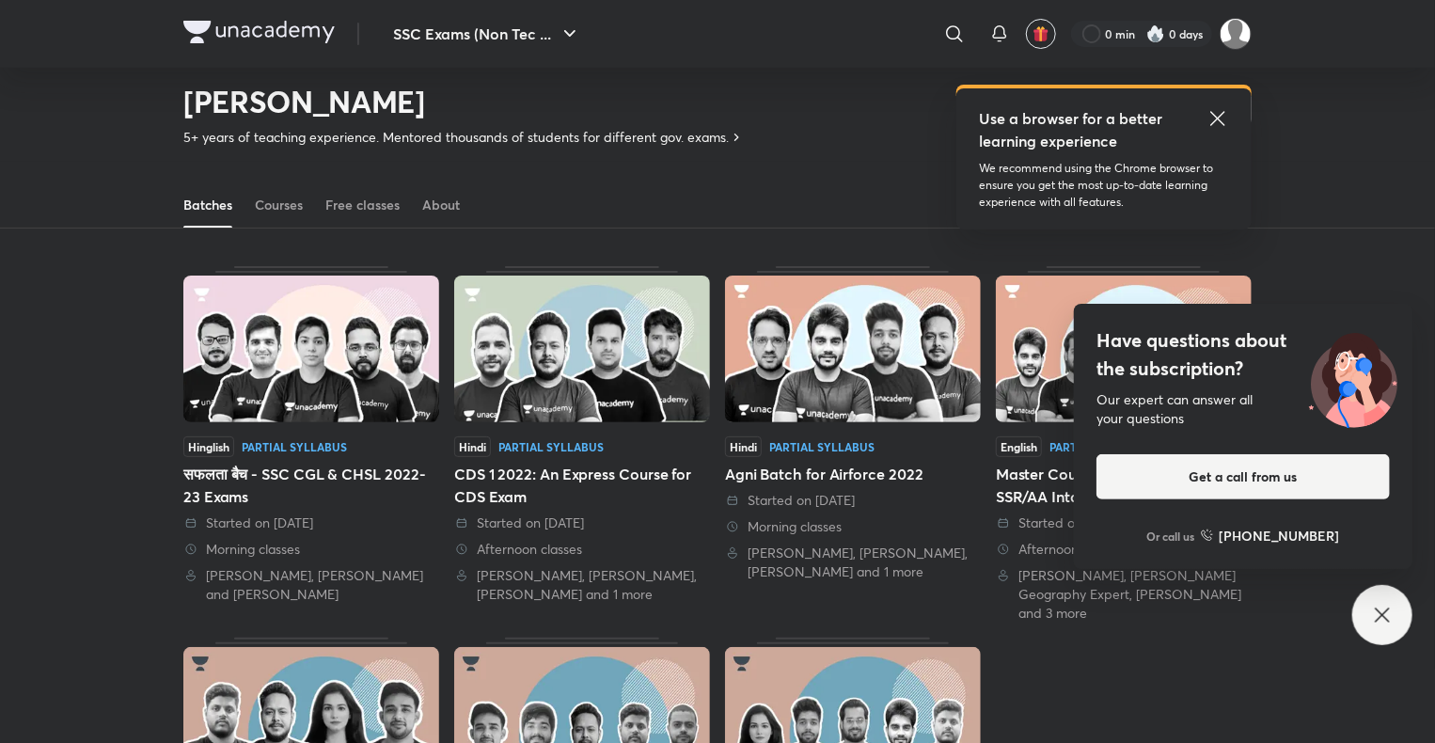
drag, startPoint x: 801, startPoint y: 160, endPoint x: 797, endPoint y: 171, distance: 11.9
drag, startPoint x: 797, startPoint y: 171, endPoint x: 555, endPoint y: 209, distance: 245.4
